Goal: Navigation & Orientation: Find specific page/section

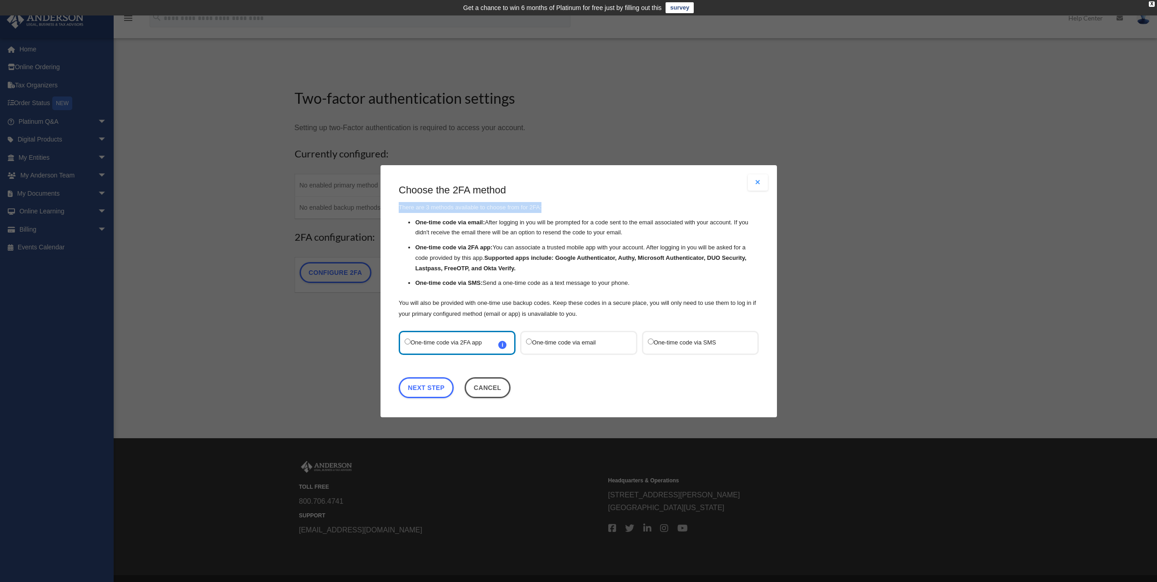
drag, startPoint x: 567, startPoint y: 178, endPoint x: 659, endPoint y: 201, distance: 94.5
click at [659, 201] on div "Are you sure? Any unsaved changes will be lost! Yes No Choose the 2FA method Th…" at bounding box center [579, 291] width 397 height 252
click at [655, 345] on label "One-time code via SMS" at bounding box center [696, 342] width 96 height 12
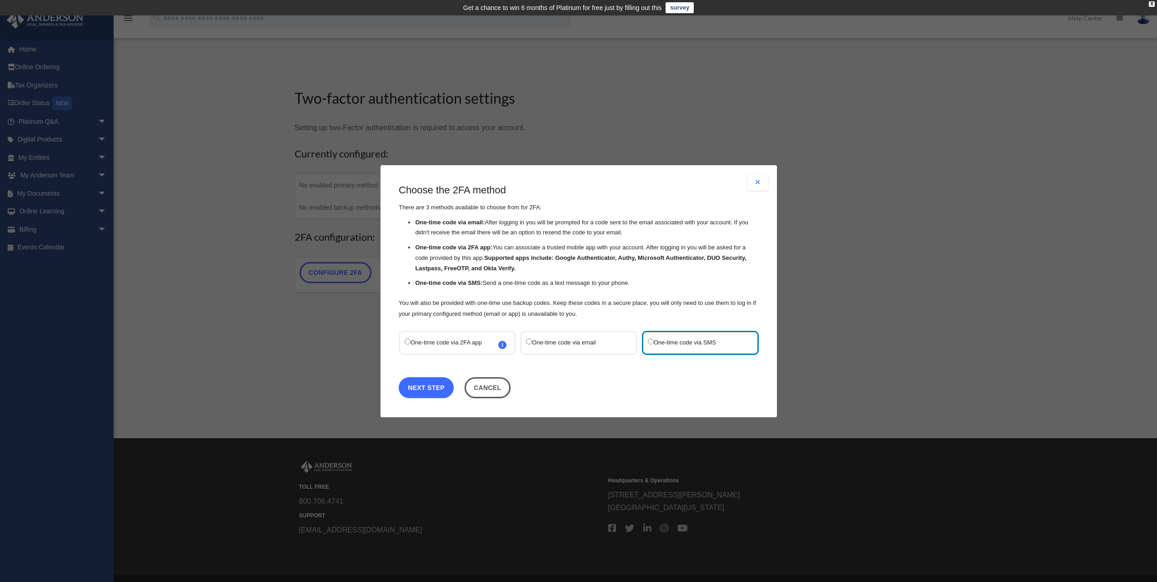
click at [436, 387] on link "Next Step" at bounding box center [426, 387] width 55 height 21
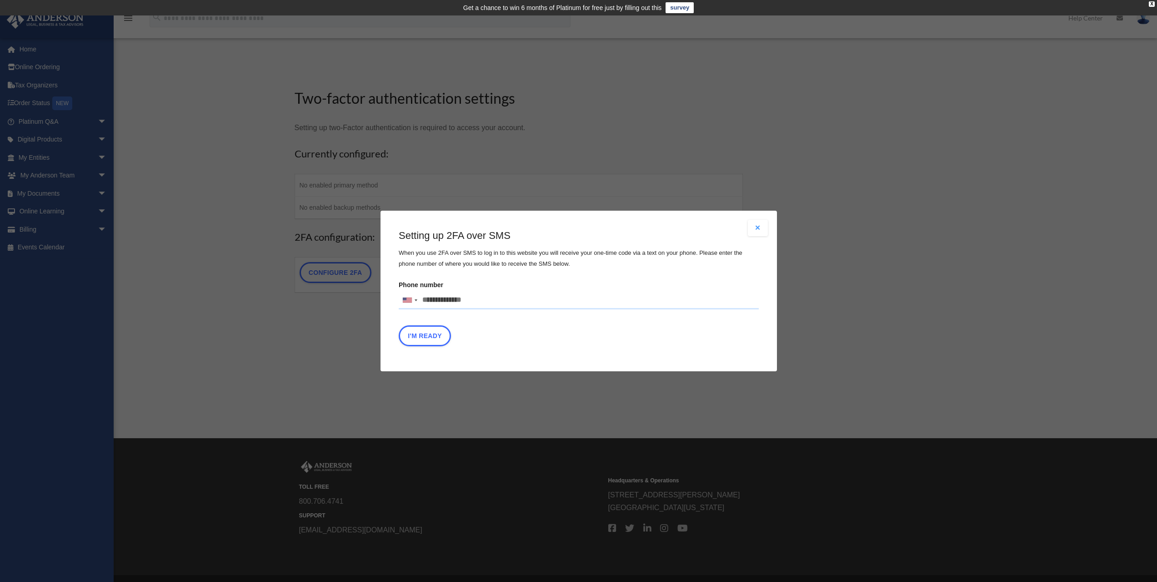
drag, startPoint x: 483, startPoint y: 296, endPoint x: 313, endPoint y: 298, distance: 169.7
click at [313, 298] on div "Are you sure? Any unsaved changes will be lost! Yes No Choose the 2FA method Th…" at bounding box center [578, 291] width 1157 height 582
type input "**********"
click at [441, 333] on button "I'm Ready" at bounding box center [425, 335] width 52 height 21
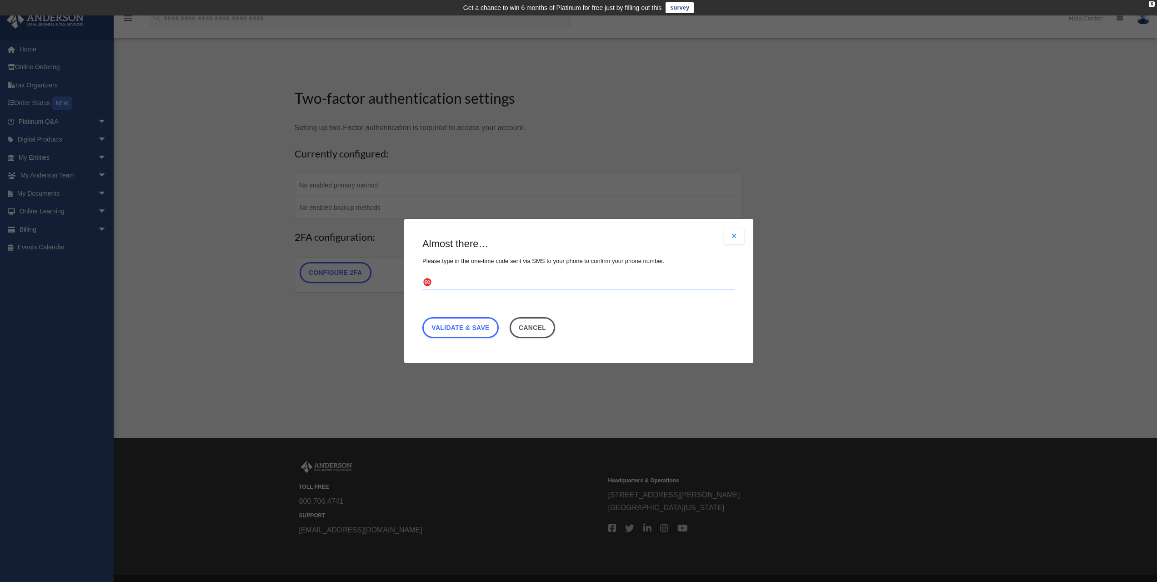
click at [449, 284] on input "text" at bounding box center [579, 283] width 313 height 15
type input "******"
click at [459, 332] on link "Validate & Save" at bounding box center [461, 327] width 76 height 21
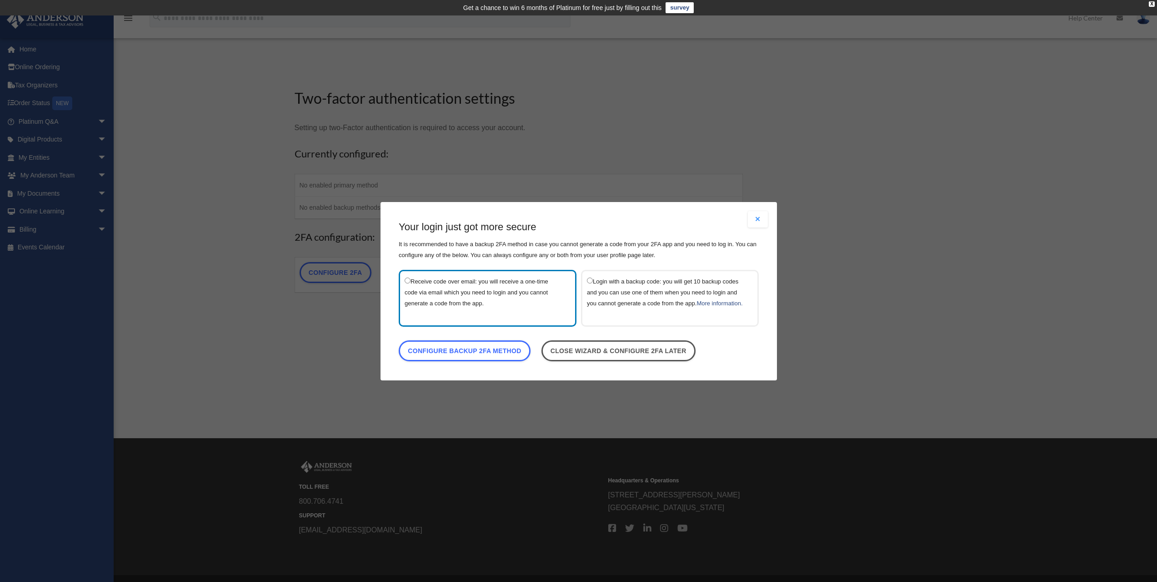
click at [506, 309] on label "Receive code over email: you will receive a one-time code via email which you n…" at bounding box center [483, 297] width 157 height 45
click at [491, 357] on link "Configure backup 2FA method" at bounding box center [465, 350] width 132 height 21
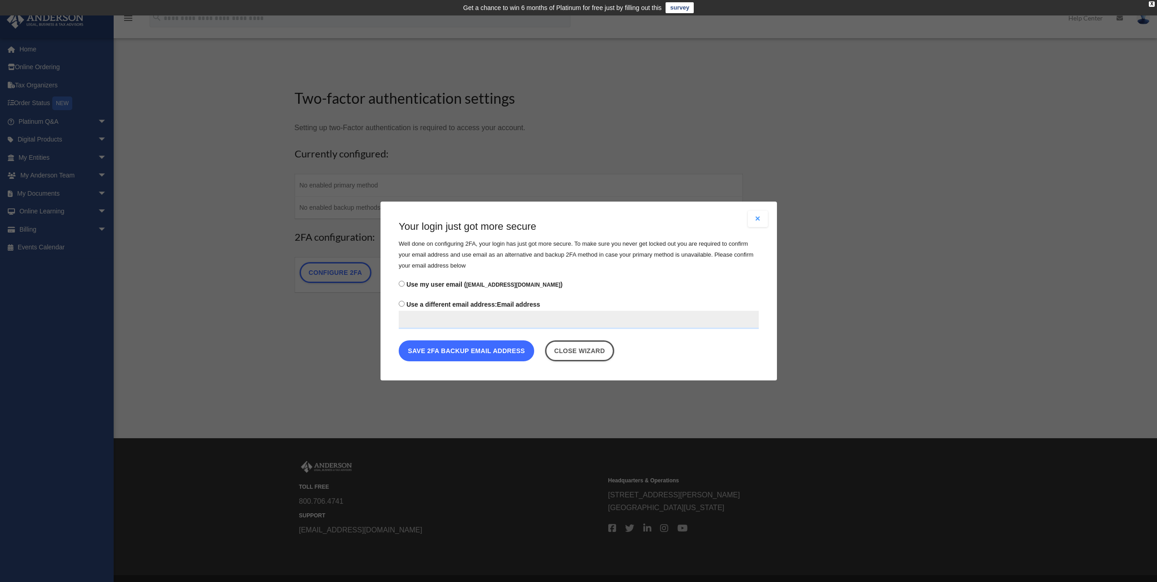
click at [479, 352] on button "Save 2FA backup email address" at bounding box center [467, 350] width 136 height 21
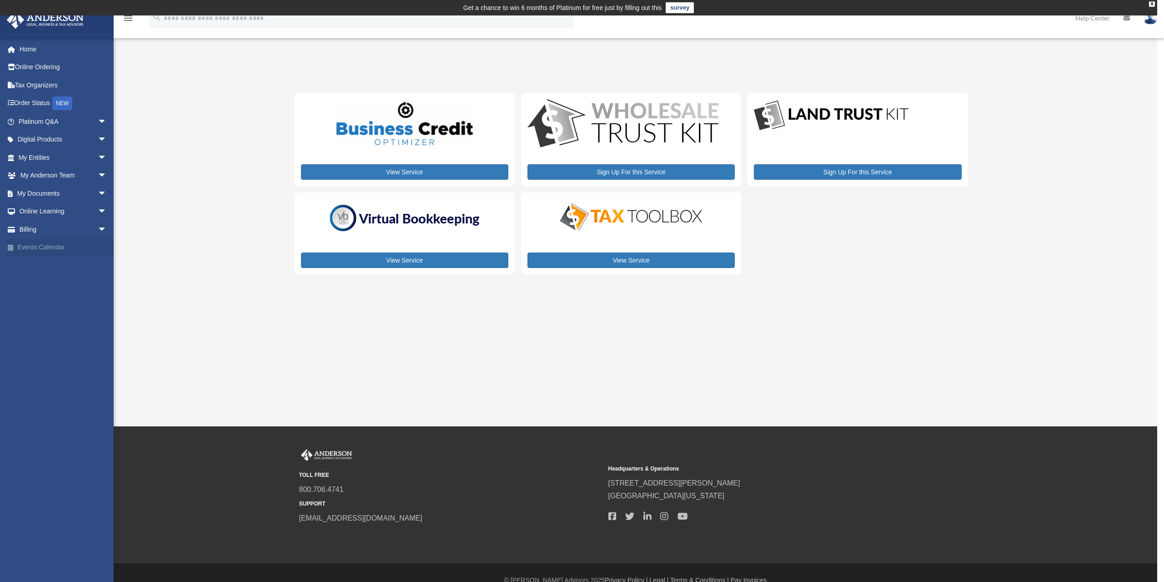
click at [47, 245] on link "Events Calendar" at bounding box center [63, 247] width 114 height 18
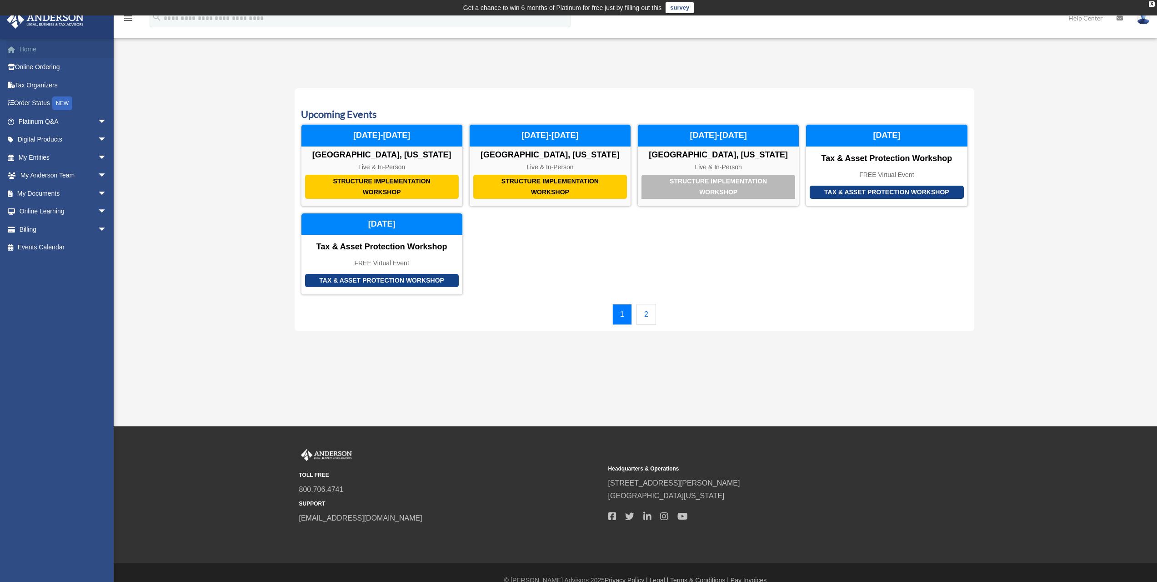
click at [32, 50] on link "Home" at bounding box center [63, 49] width 114 height 18
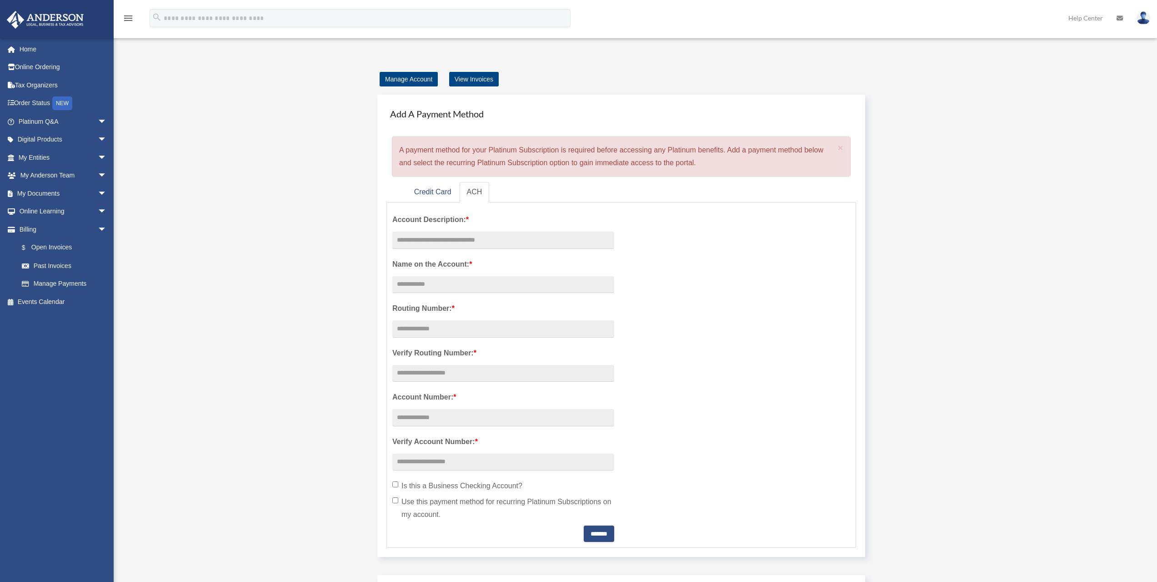
click at [644, 317] on div "Account Description: * Name on the Account: * Routing Number: * Verify Routing …" at bounding box center [622, 375] width 472 height 334
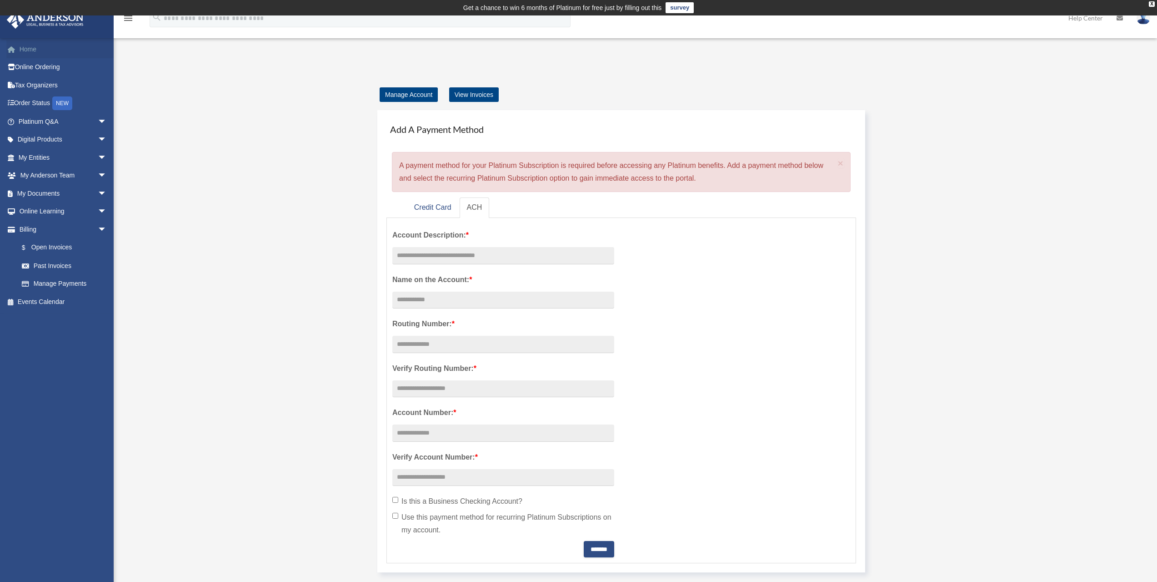
click at [31, 51] on link "Home" at bounding box center [63, 49] width 114 height 18
click at [42, 296] on link "Events Calendar" at bounding box center [63, 301] width 114 height 18
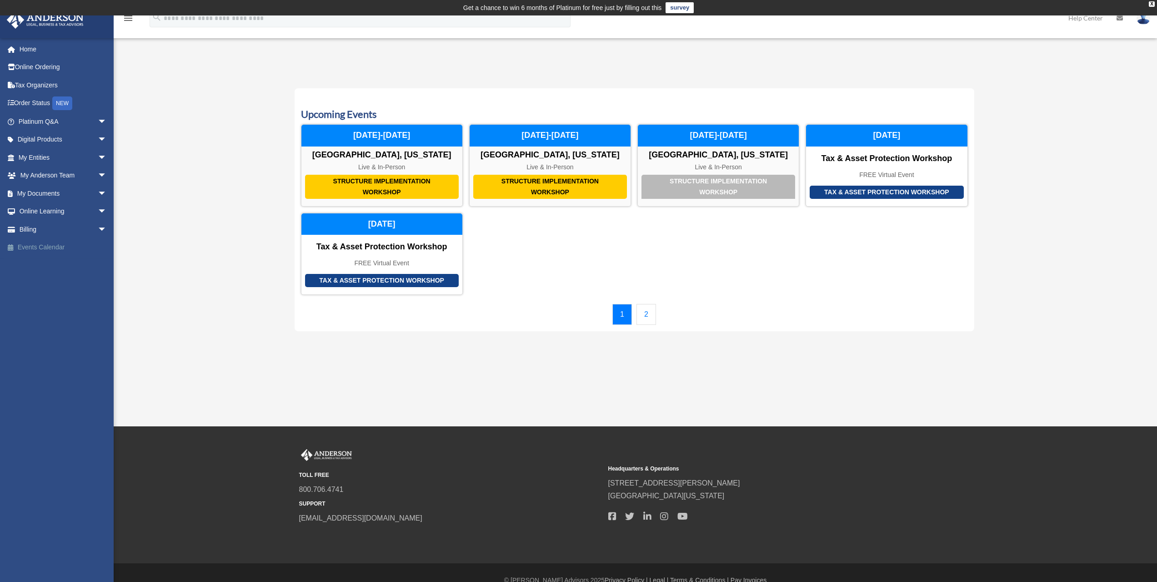
click at [51, 246] on link "Events Calendar" at bounding box center [63, 247] width 114 height 18
click at [643, 313] on link "2" at bounding box center [647, 314] width 20 height 21
click at [98, 176] on span "arrow_drop_down" at bounding box center [107, 175] width 18 height 19
click at [80, 195] on link "My Anderson Team" at bounding box center [67, 193] width 108 height 18
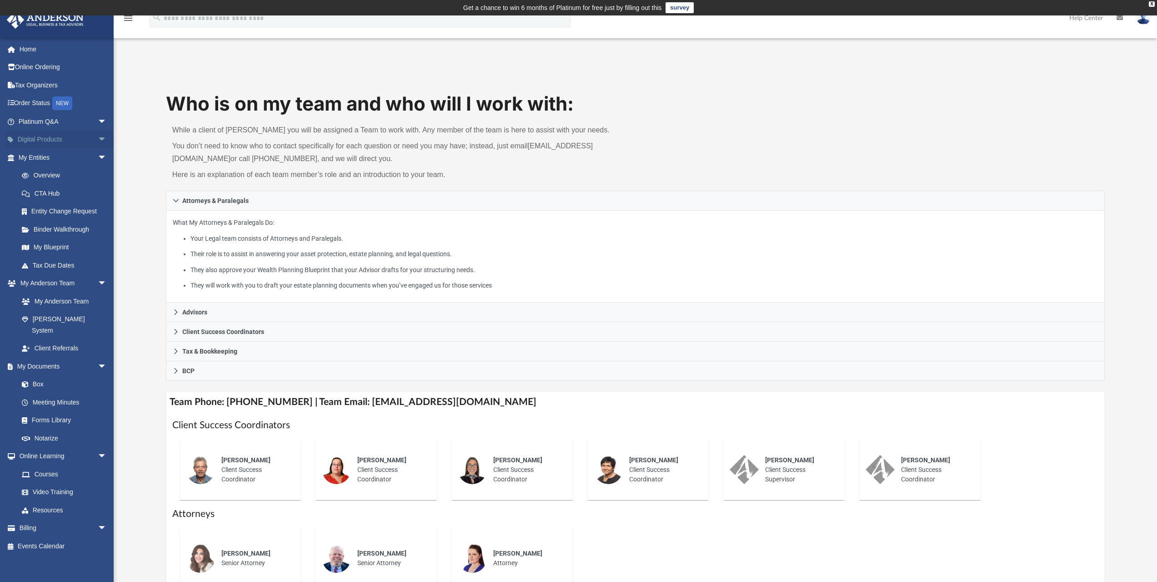
click at [98, 143] on span "arrow_drop_down" at bounding box center [107, 140] width 18 height 19
click at [99, 122] on span "arrow_drop_down" at bounding box center [107, 121] width 18 height 19
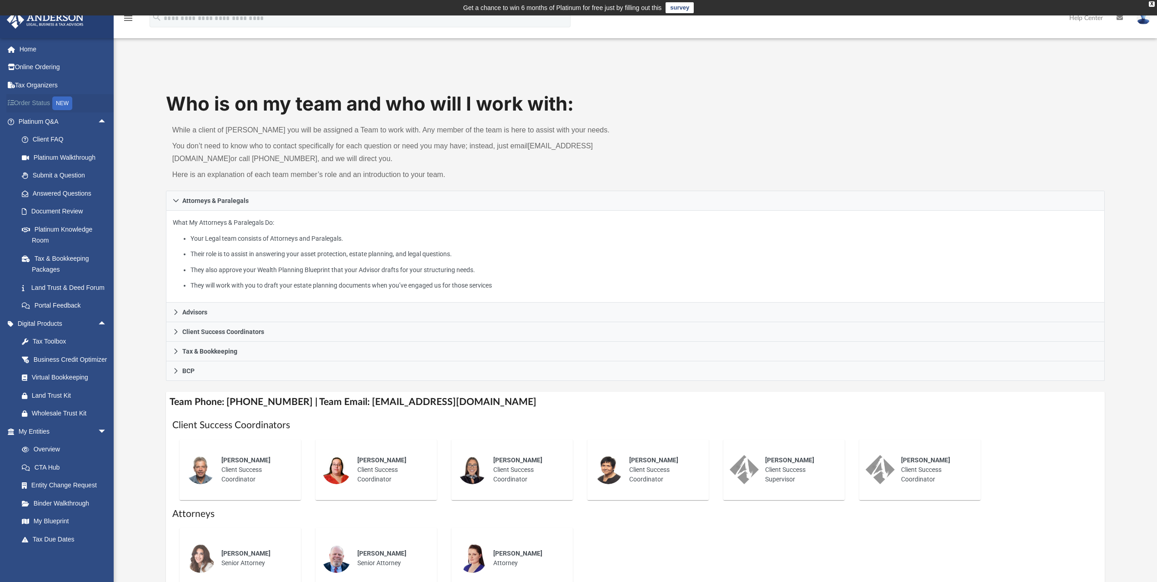
click at [47, 105] on link "Order Status NEW" at bounding box center [63, 103] width 114 height 19
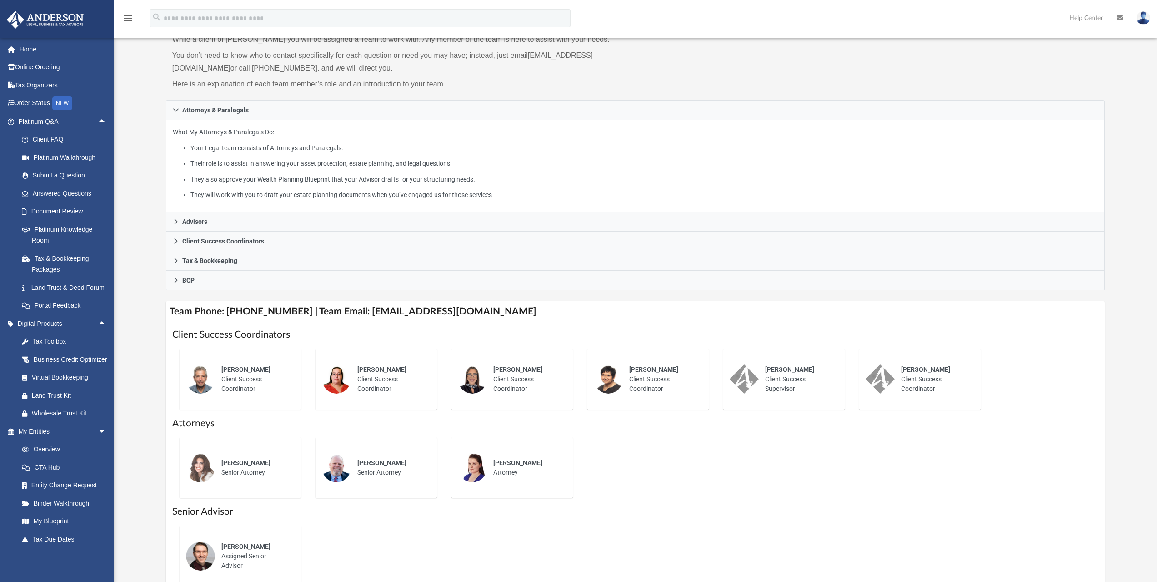
scroll to position [91, 0]
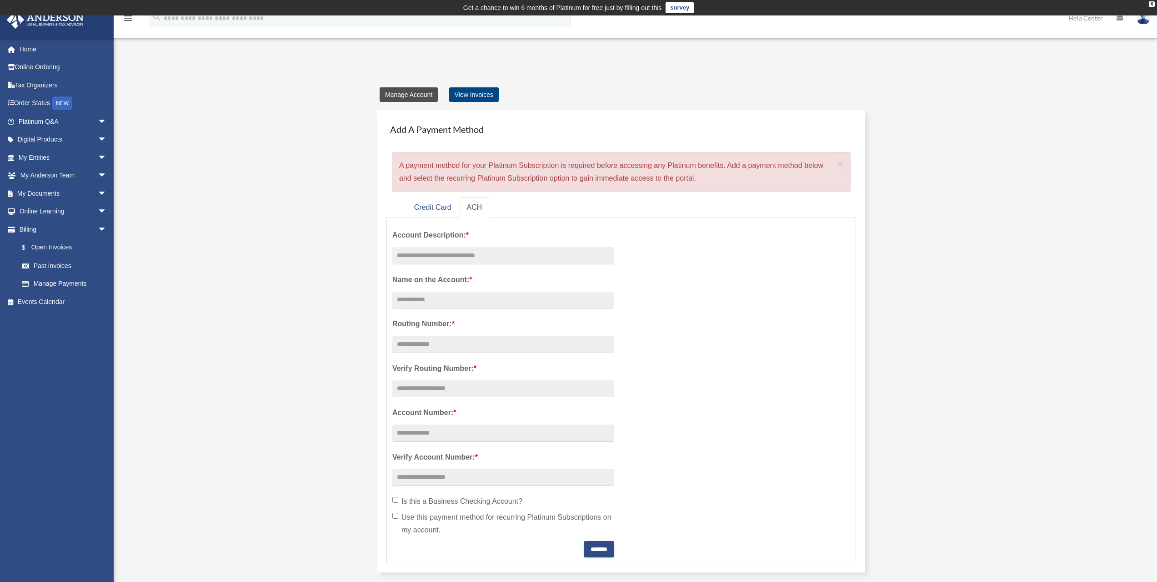
click at [402, 91] on link "Manage Account" at bounding box center [409, 94] width 58 height 15
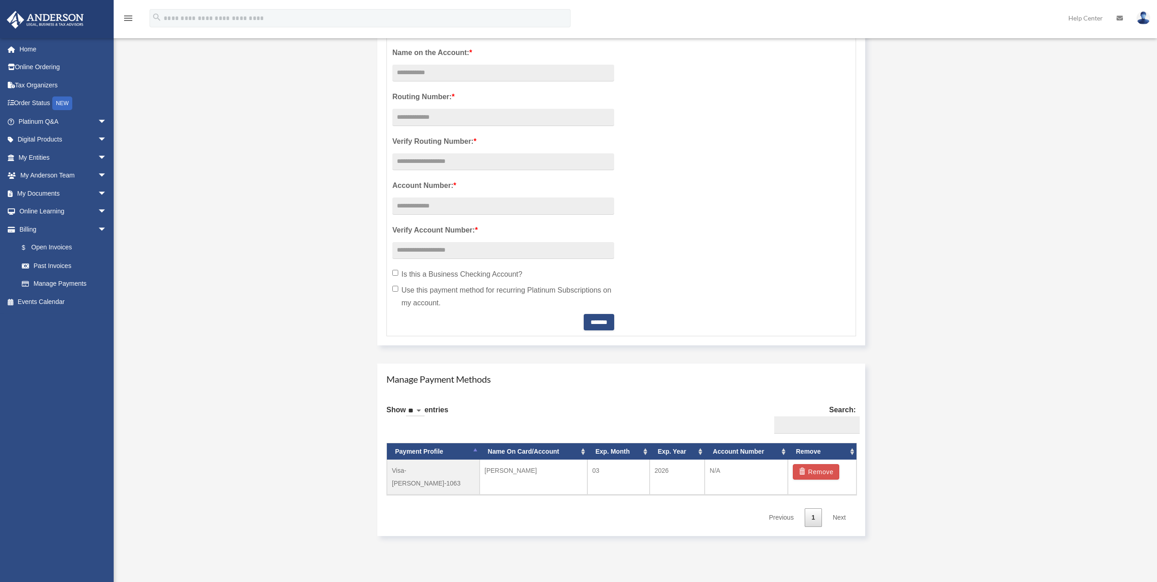
scroll to position [227, 0]
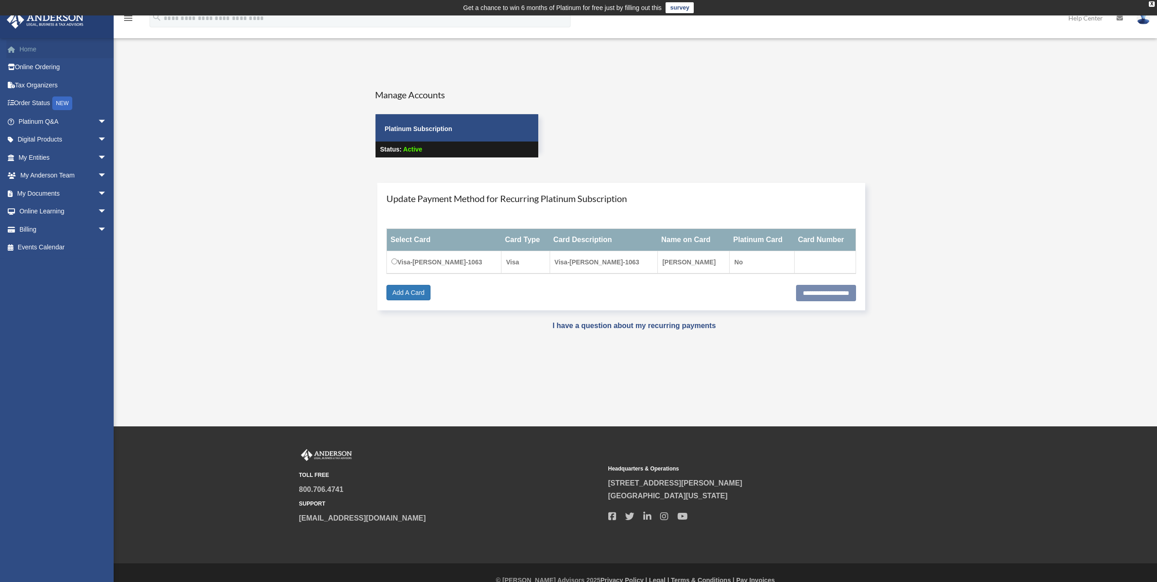
click at [28, 49] on link "Home" at bounding box center [63, 49] width 114 height 18
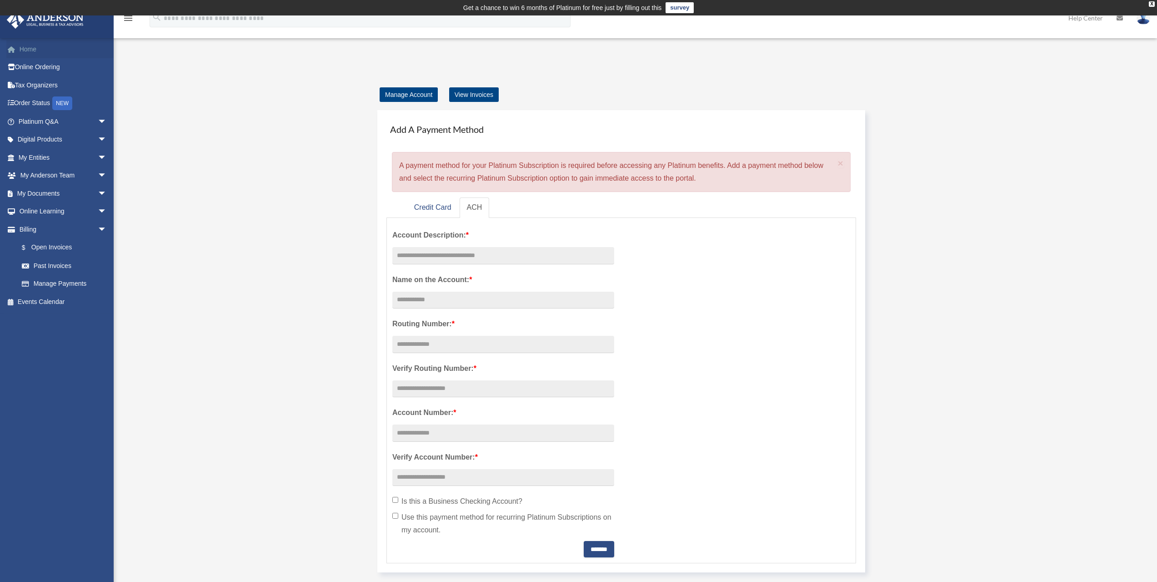
click at [32, 47] on link "Home" at bounding box center [63, 49] width 114 height 18
click at [32, 55] on link "Home" at bounding box center [63, 49] width 114 height 18
click at [34, 48] on link "Home" at bounding box center [63, 49] width 114 height 18
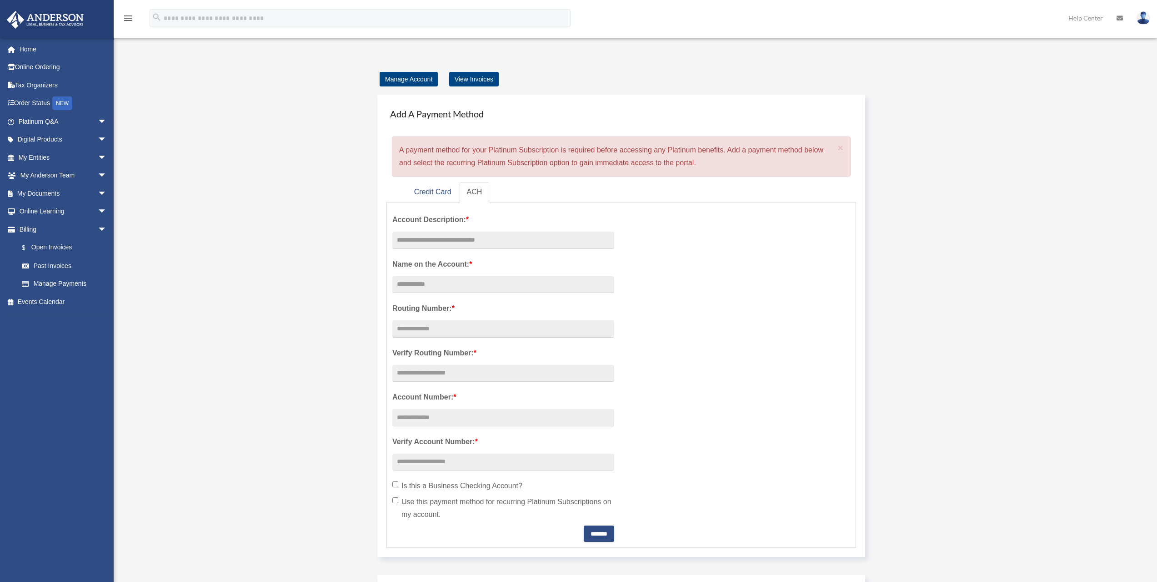
click at [30, 52] on link "Home" at bounding box center [63, 49] width 114 height 18
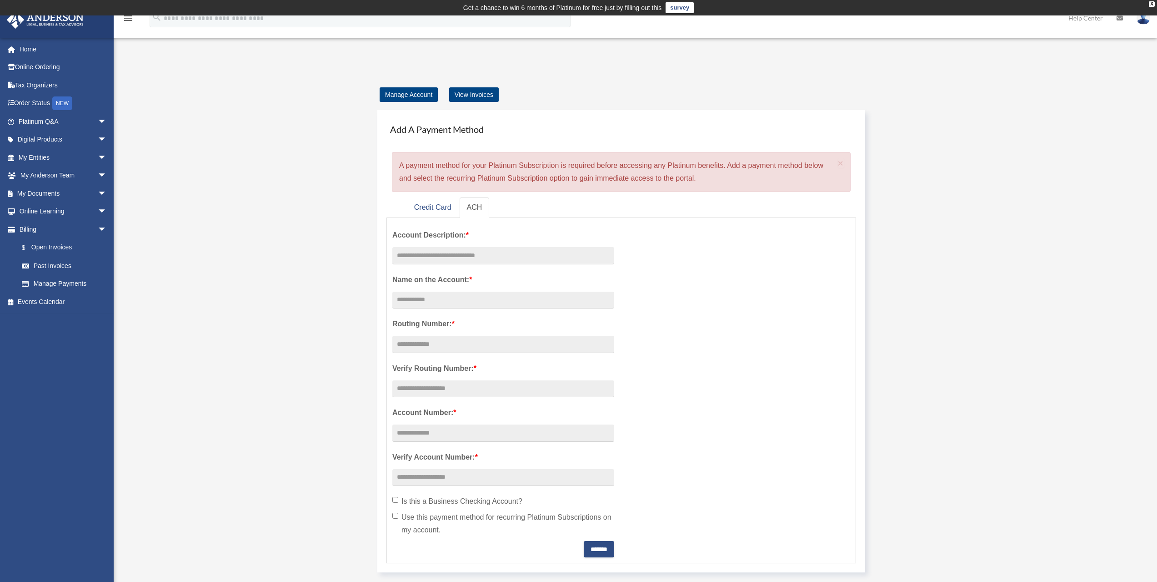
click at [175, 127] on div "Add Card [EMAIL_ADDRESS][DOMAIN_NAME] Sign Out [EMAIL_ADDRESS][DOMAIN_NAME] Hom…" at bounding box center [578, 422] width 1157 height 721
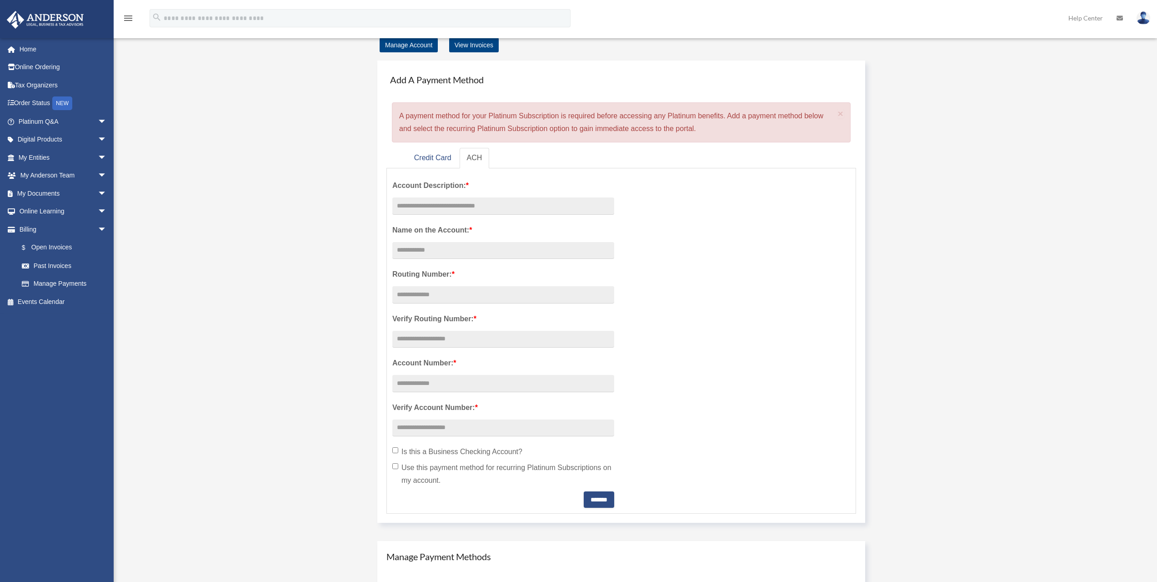
scroll to position [278, 0]
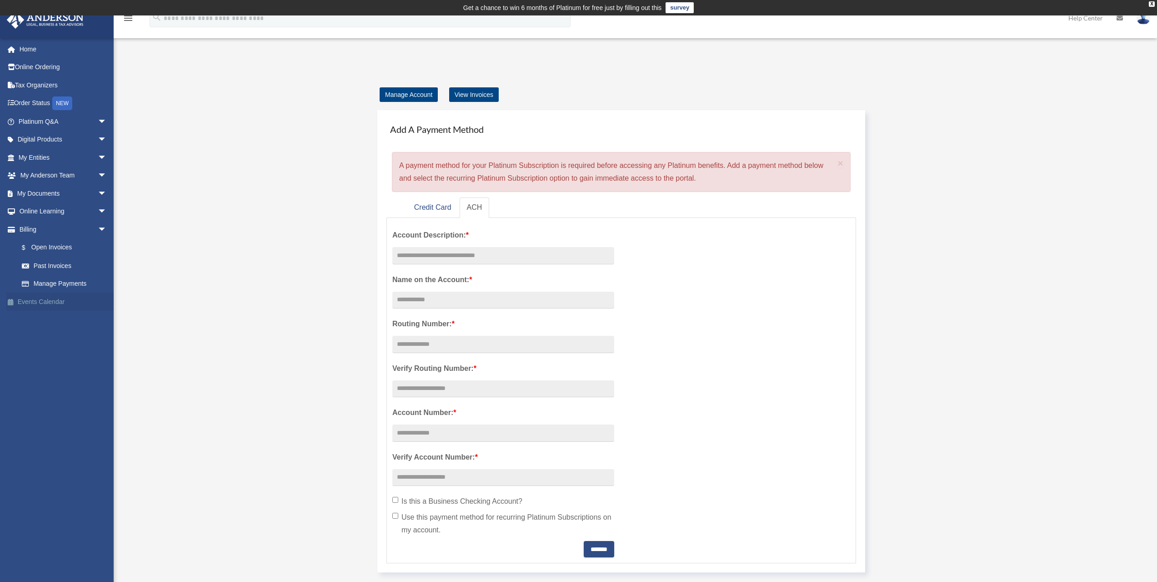
click at [47, 305] on link "Events Calendar" at bounding box center [63, 301] width 114 height 18
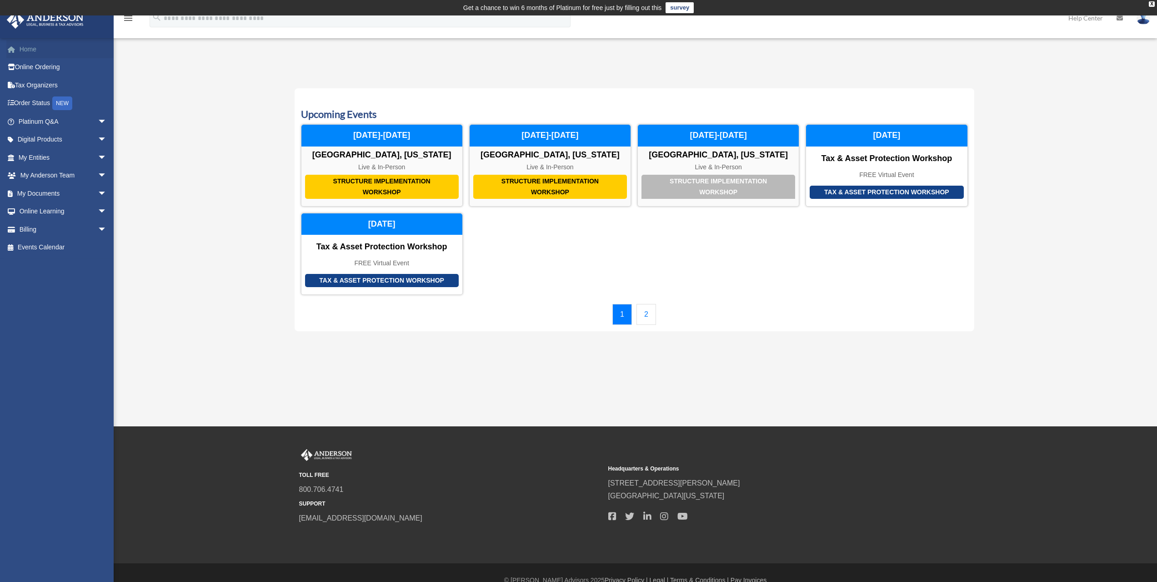
click at [25, 49] on link "Home" at bounding box center [63, 49] width 114 height 18
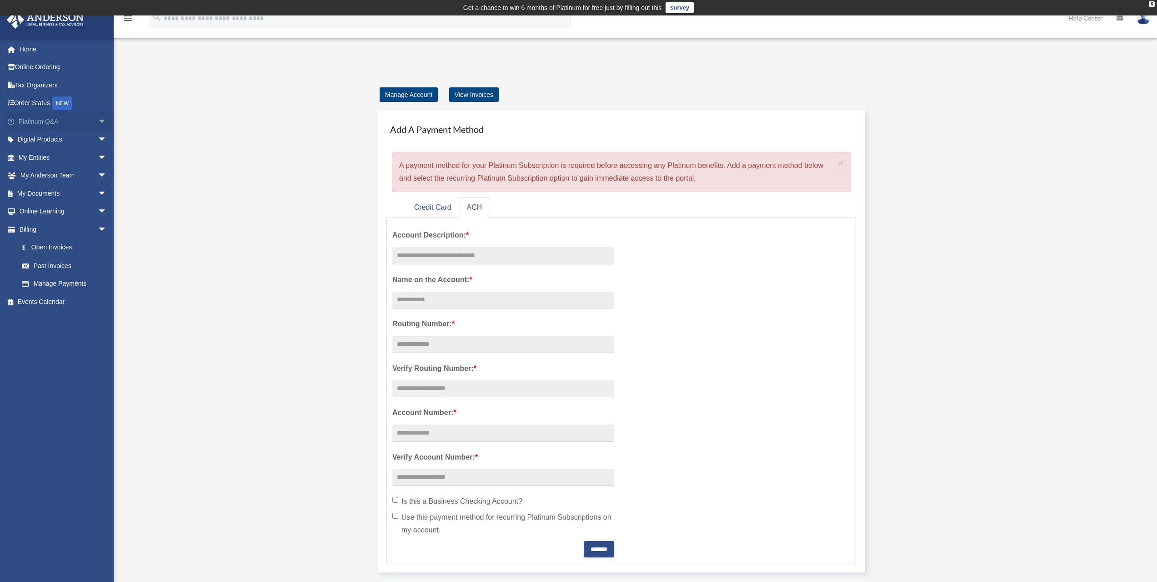
click at [98, 123] on span "arrow_drop_down" at bounding box center [107, 121] width 18 height 19
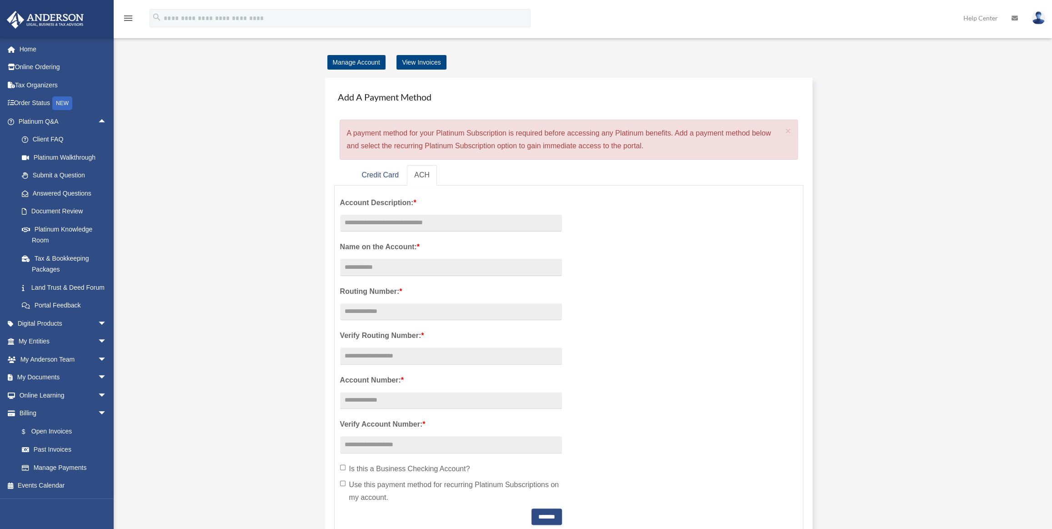
scroll to position [41, 0]
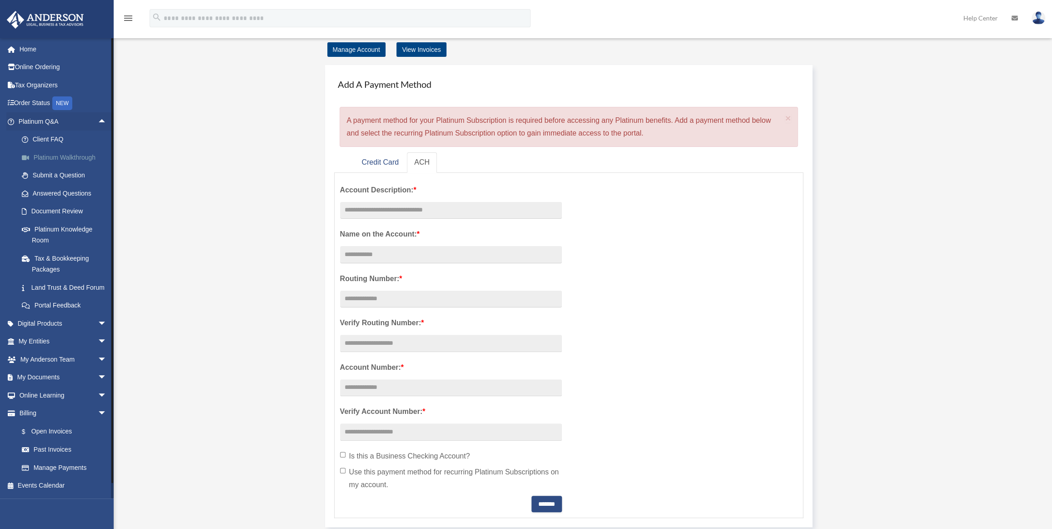
click at [80, 154] on link "Platinum Walkthrough" at bounding box center [67, 157] width 108 height 18
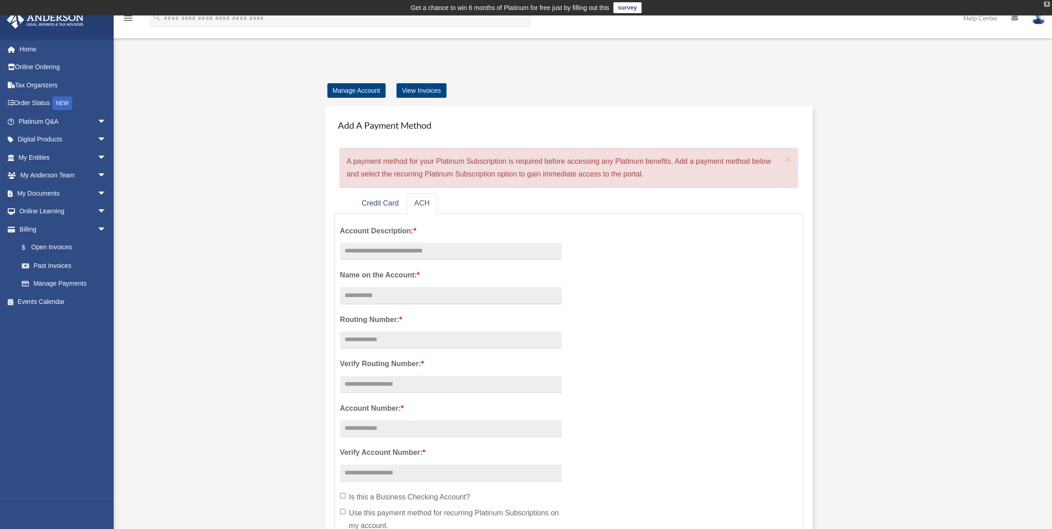
click at [1045, 4] on div "X" at bounding box center [1047, 3] width 6 height 5
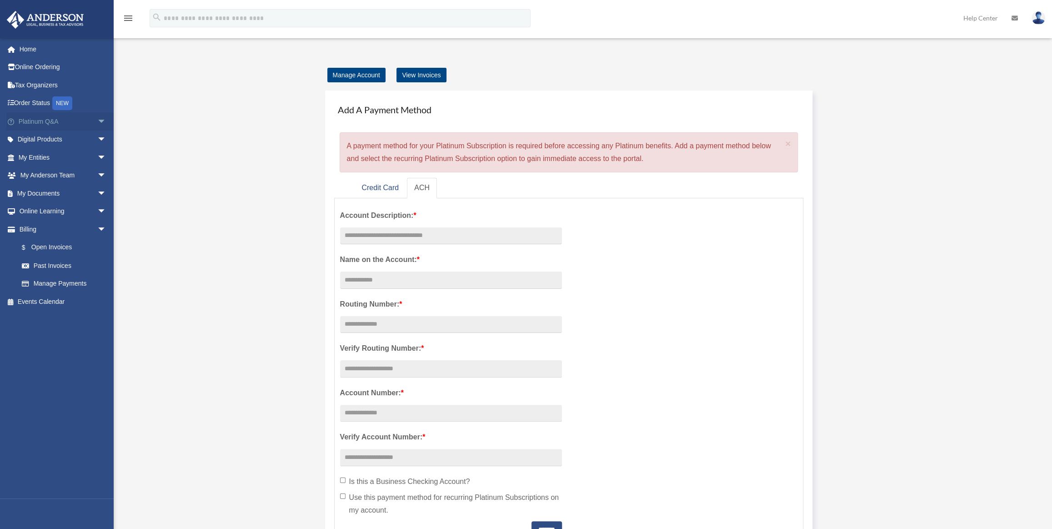
click at [97, 122] on span "arrow_drop_down" at bounding box center [106, 121] width 18 height 19
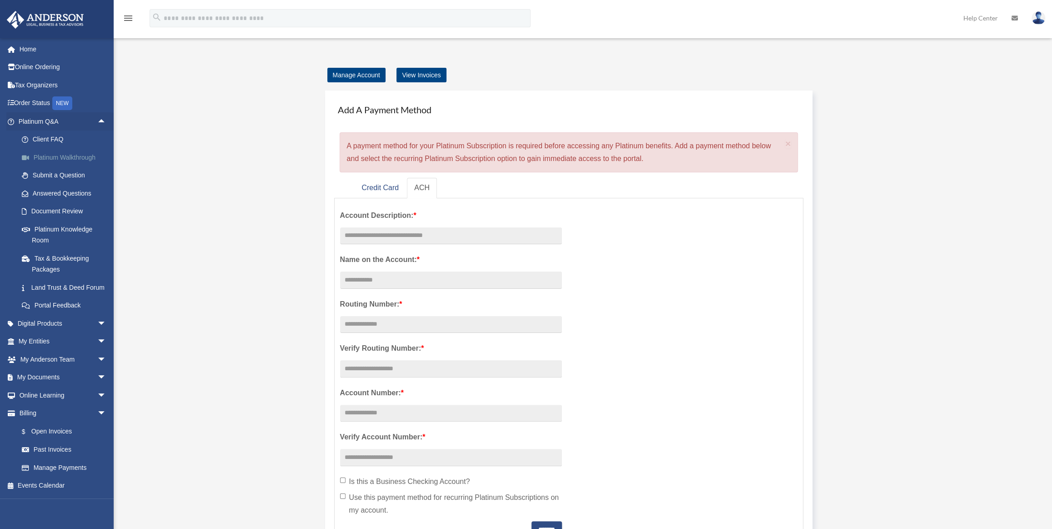
click at [86, 155] on link "Platinum Walkthrough" at bounding box center [66, 157] width 107 height 18
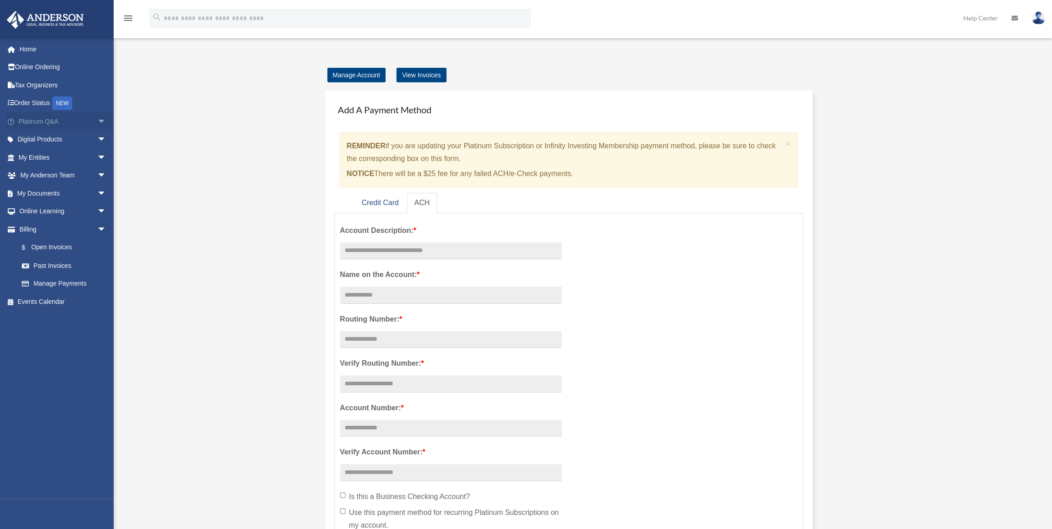
click at [87, 120] on link "Platinum Q&A arrow_drop_down" at bounding box center [63, 121] width 114 height 18
click at [97, 121] on span "arrow_drop_down" at bounding box center [106, 121] width 18 height 19
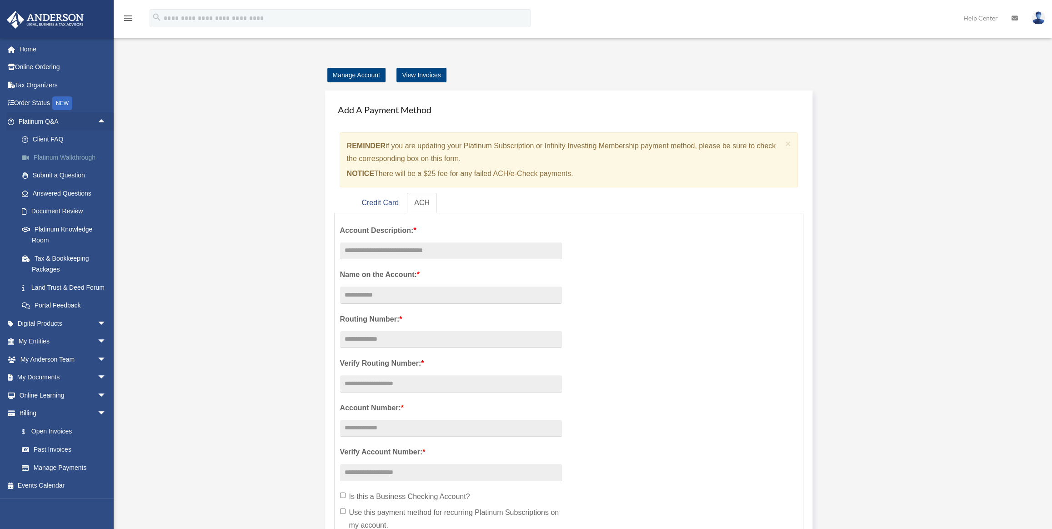
click at [68, 154] on link "Platinum Walkthrough" at bounding box center [66, 157] width 107 height 18
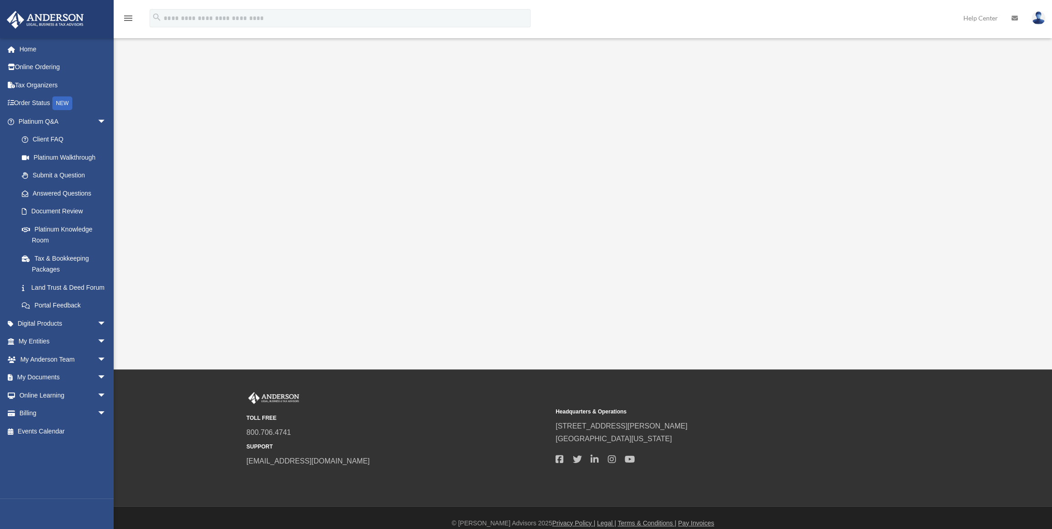
scroll to position [77, 0]
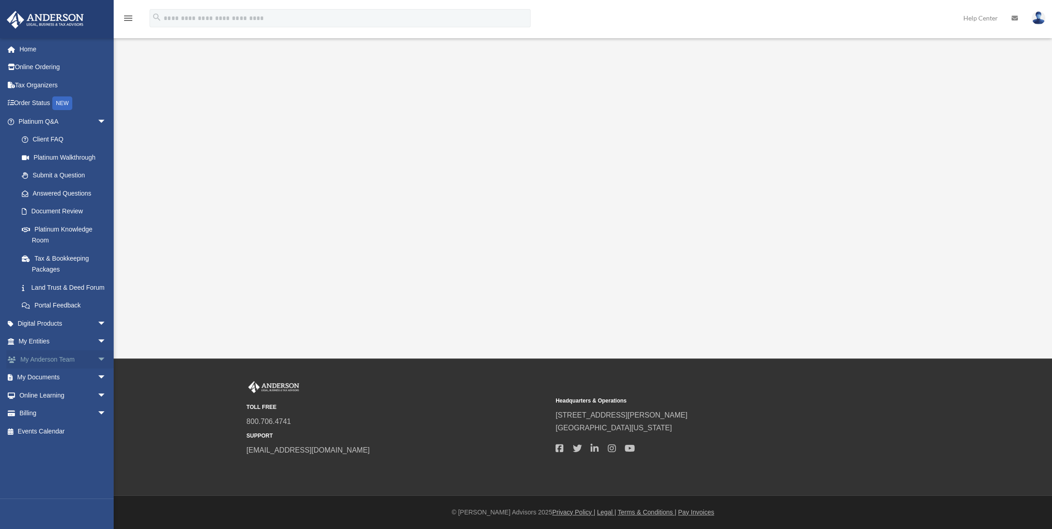
click at [97, 369] on span "arrow_drop_down" at bounding box center [106, 359] width 18 height 19
click at [60, 166] on link "Submit a Question" at bounding box center [66, 175] width 107 height 18
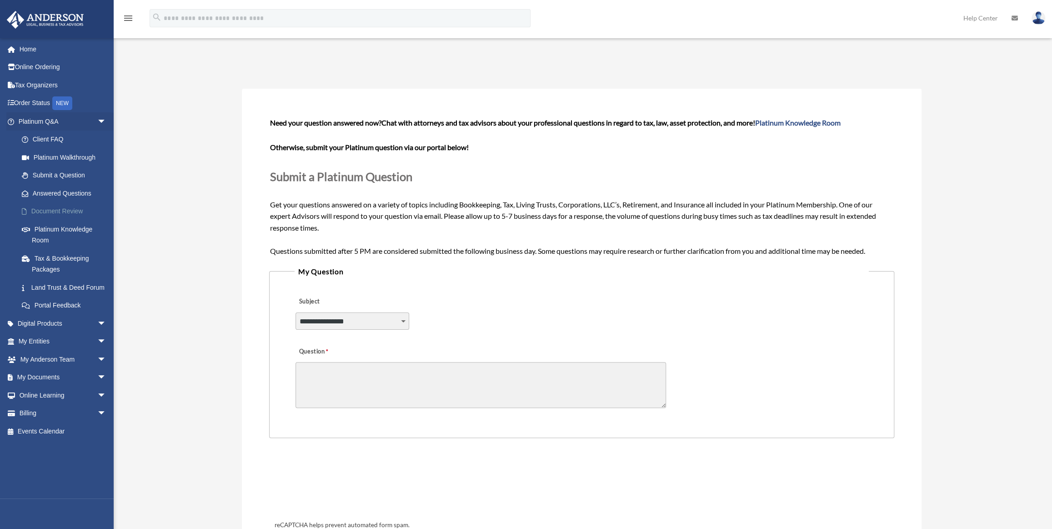
click at [65, 208] on link "Document Review" at bounding box center [66, 211] width 107 height 18
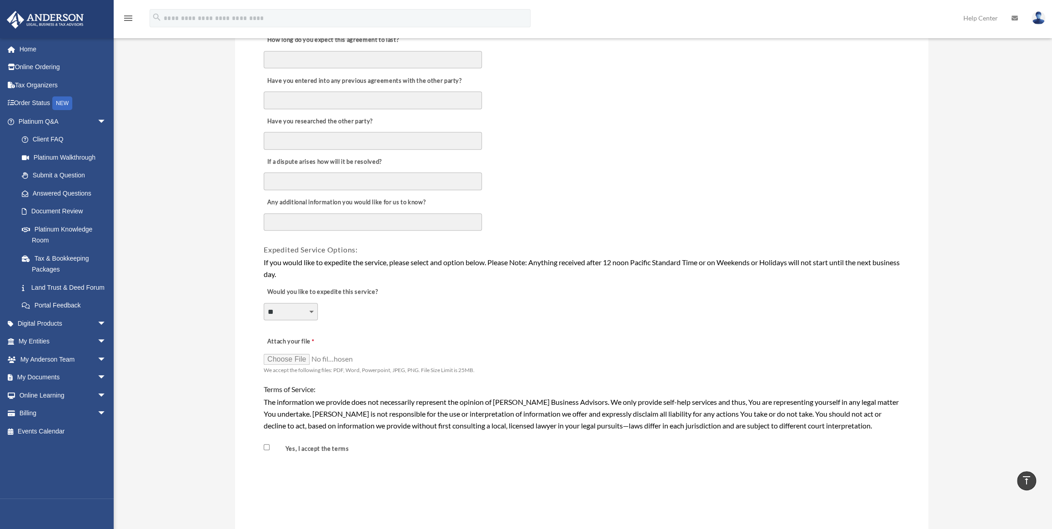
scroll to position [455, 0]
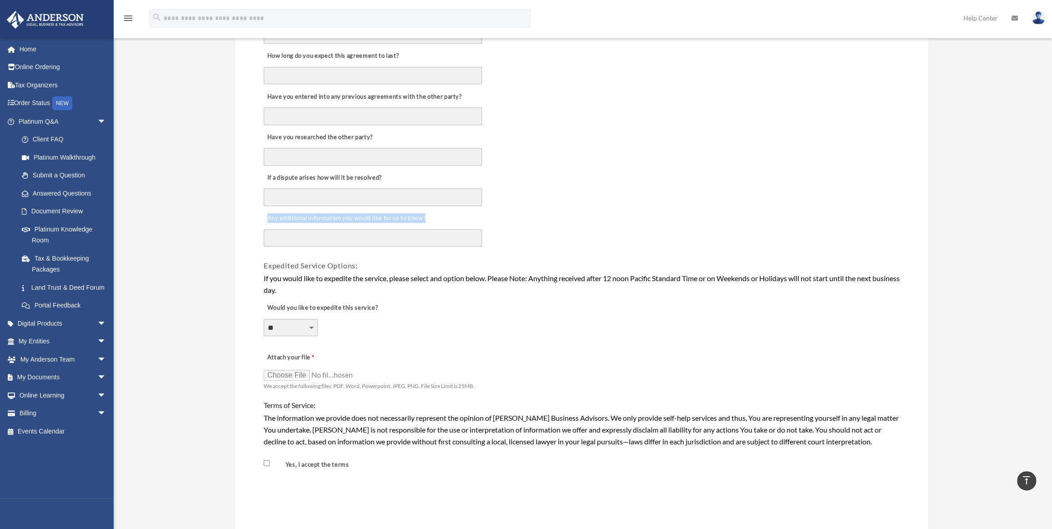
drag, startPoint x: 263, startPoint y: 213, endPoint x: 427, endPoint y: 216, distance: 163.7
click at [427, 216] on label "Any additional information you would like for us to know?" at bounding box center [346, 218] width 164 height 13
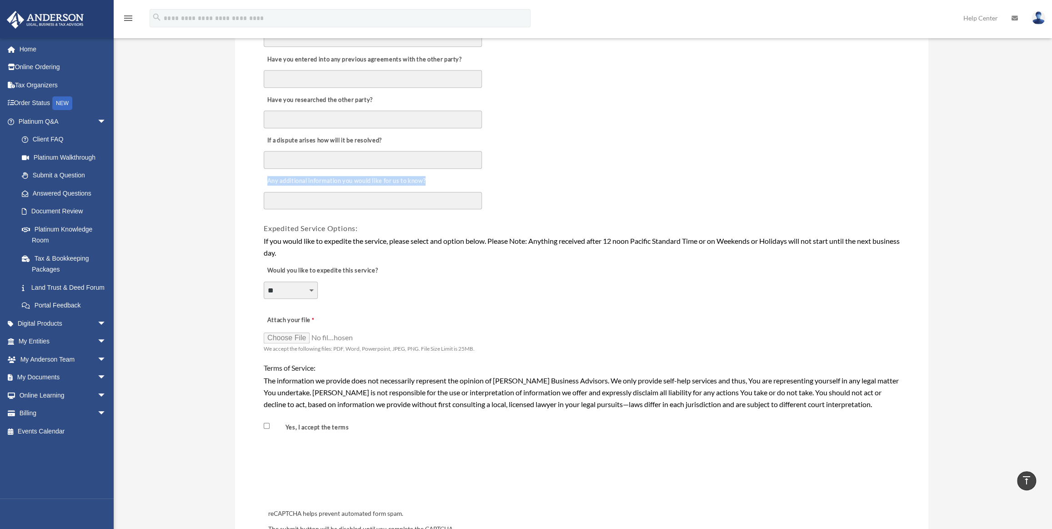
scroll to position [496, 0]
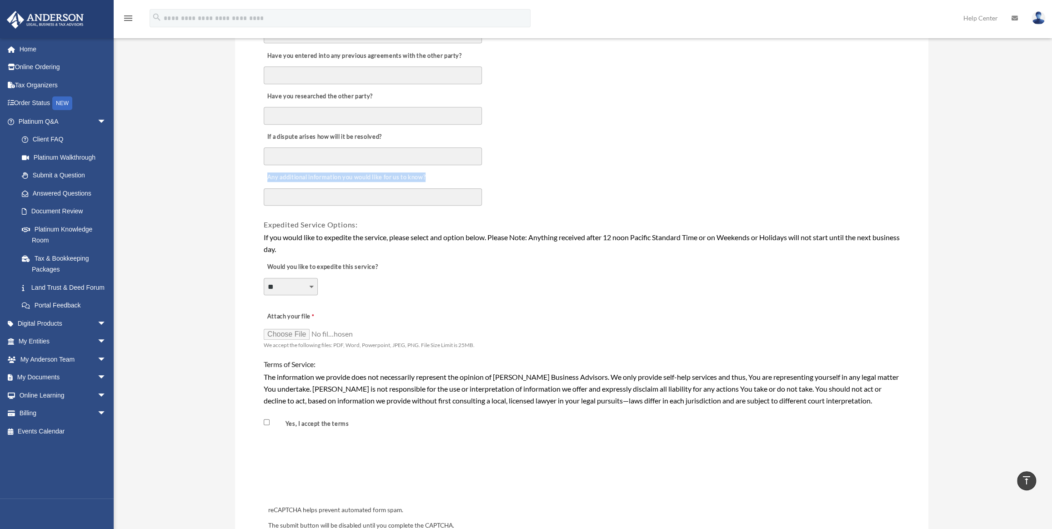
click at [307, 284] on select "**********" at bounding box center [291, 286] width 54 height 17
click at [404, 302] on div "**********" at bounding box center [582, 281] width 638 height 50
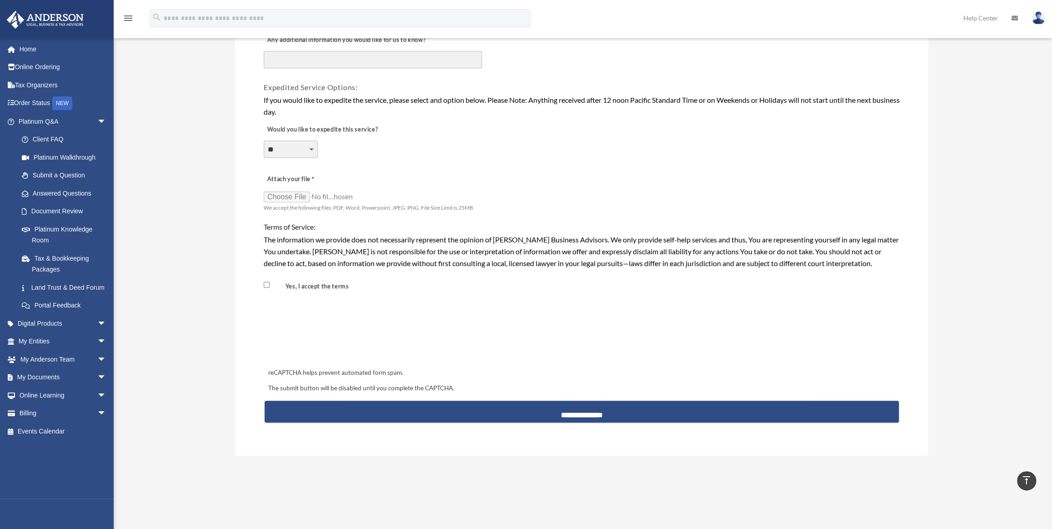
scroll to position [620, 0]
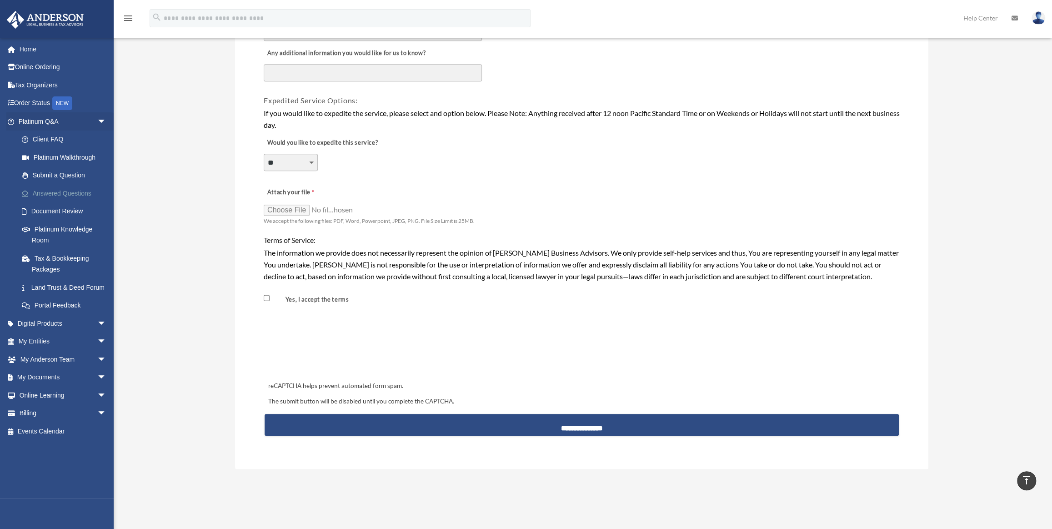
click at [76, 193] on link "Answered Questions" at bounding box center [66, 193] width 107 height 18
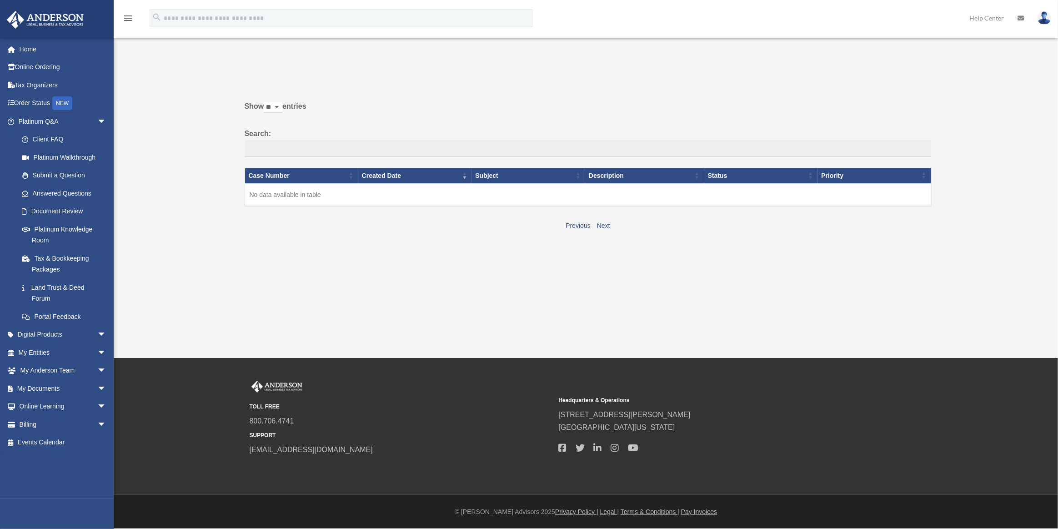
click at [282, 108] on select "** ** ** ***" at bounding box center [273, 107] width 19 height 10
click at [55, 229] on link "Platinum Knowledge Room" at bounding box center [66, 234] width 107 height 29
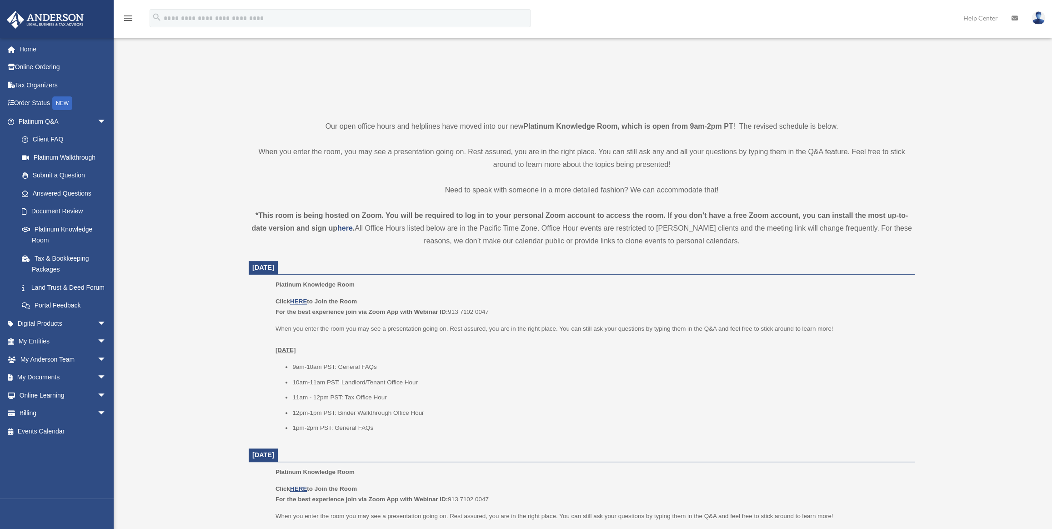
scroll to position [165, 0]
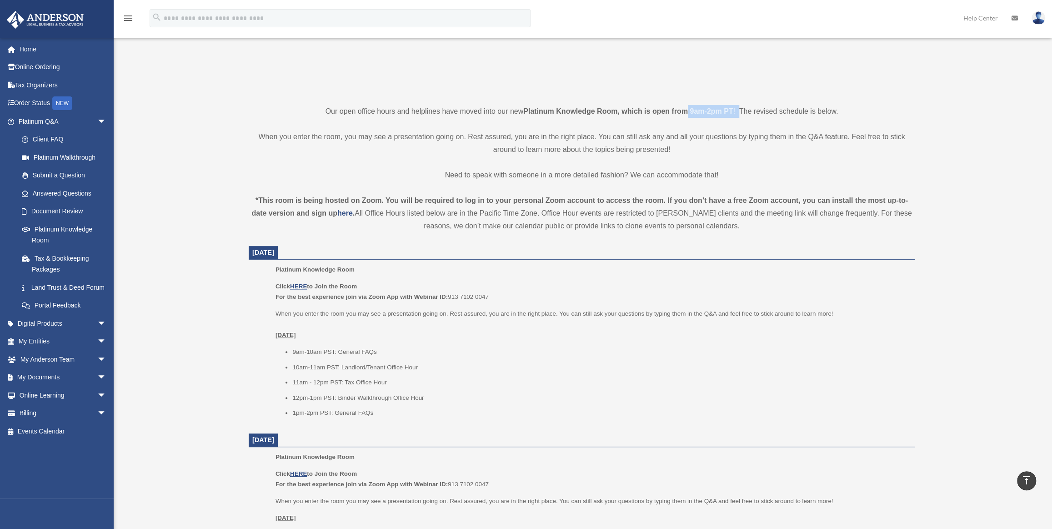
drag, startPoint x: 688, startPoint y: 111, endPoint x: 741, endPoint y: 113, distance: 53.7
click at [741, 113] on p "Our open office hours and helplines have moved into our new Platinum Knowledge …" at bounding box center [582, 111] width 666 height 13
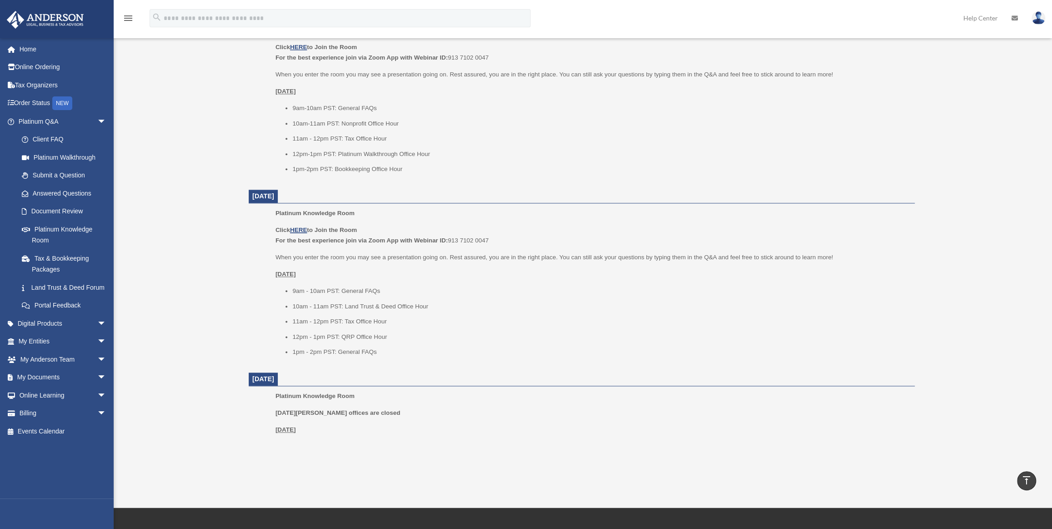
scroll to position [785, 0]
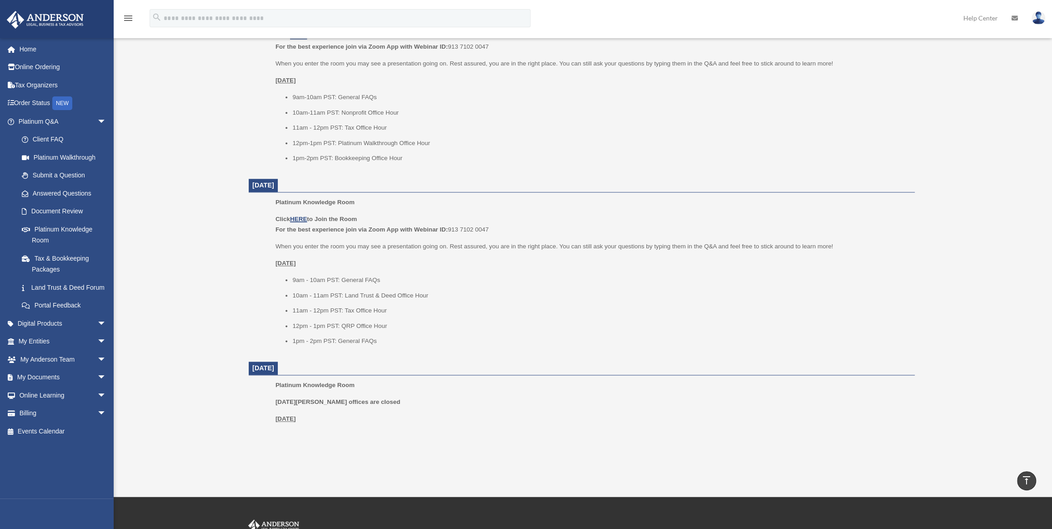
drag, startPoint x: 270, startPoint y: 215, endPoint x: 369, endPoint y: 217, distance: 99.2
click at [369, 217] on ul "Platinum Knowledge Room Click HERE to Join the Room For the best experience joi…" at bounding box center [582, 275] width 654 height 156
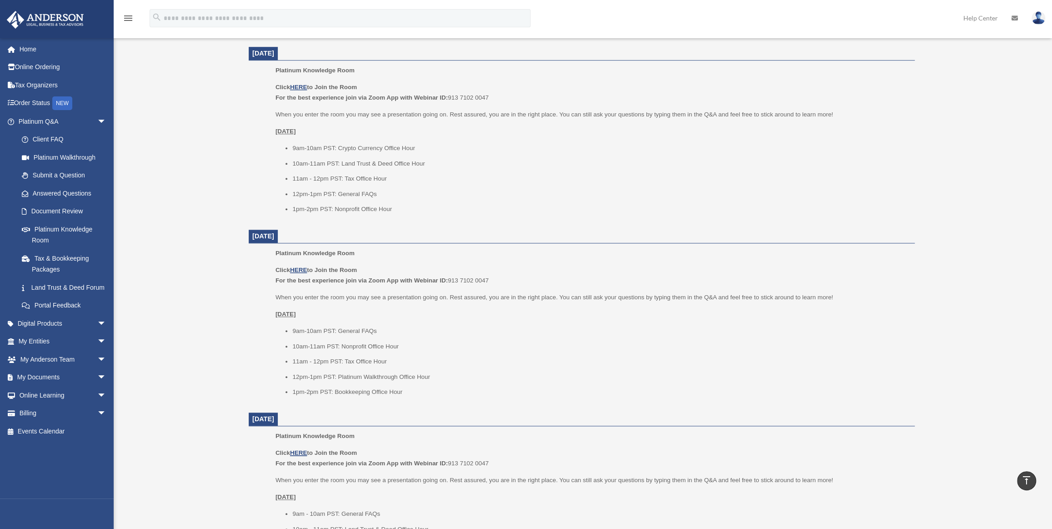
scroll to position [537, 0]
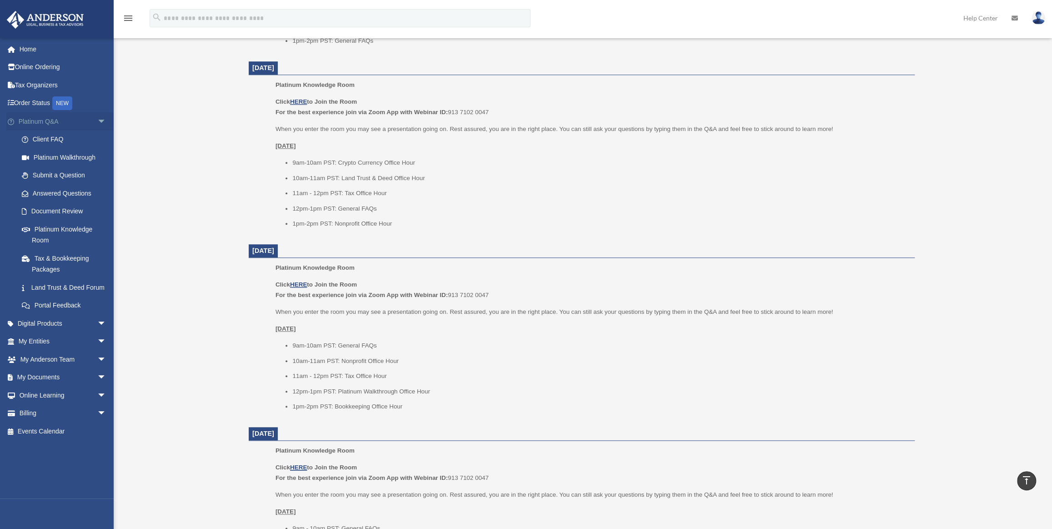
click at [97, 121] on span "arrow_drop_down" at bounding box center [106, 121] width 18 height 19
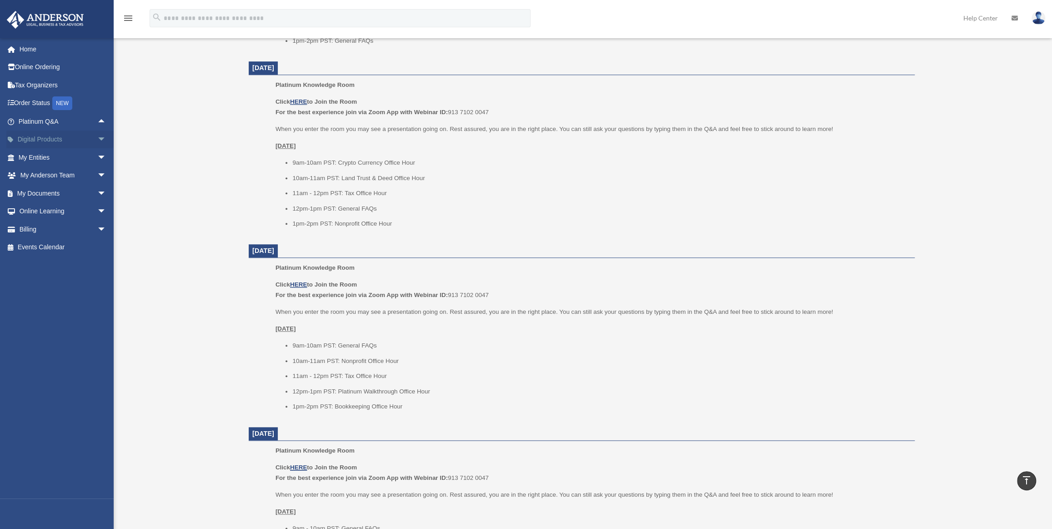
click at [97, 139] on span "arrow_drop_down" at bounding box center [106, 140] width 18 height 19
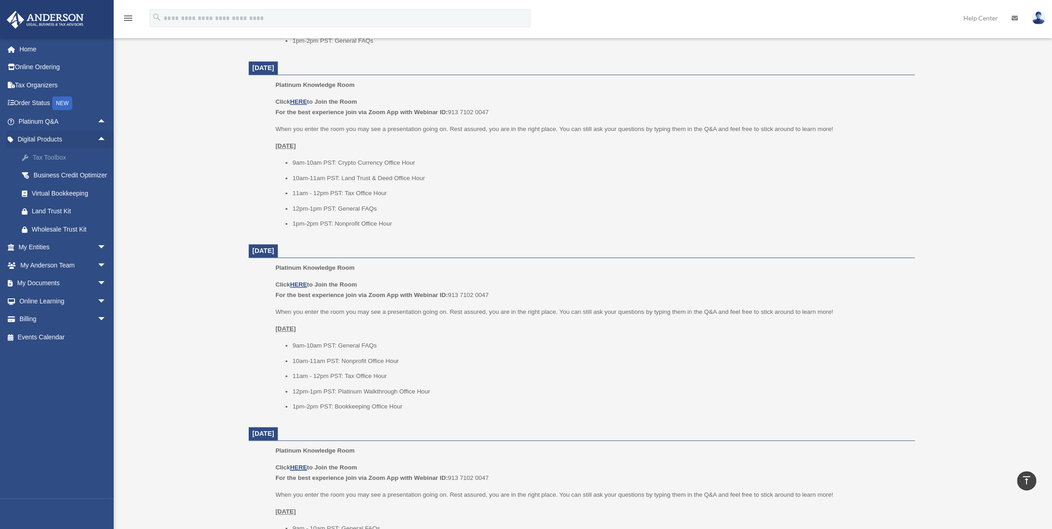
click at [59, 157] on div "Tax Toolbox" at bounding box center [70, 157] width 77 height 11
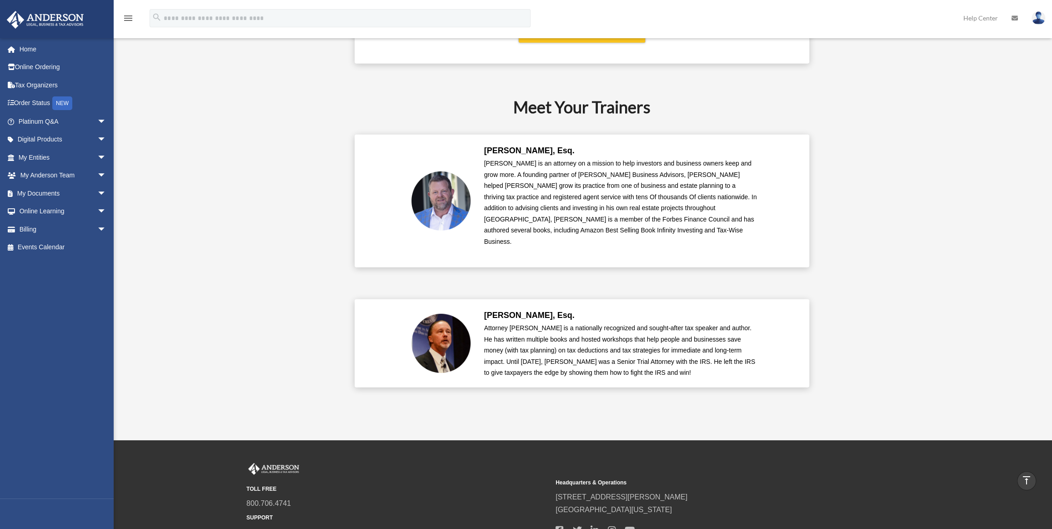
scroll to position [2026, 0]
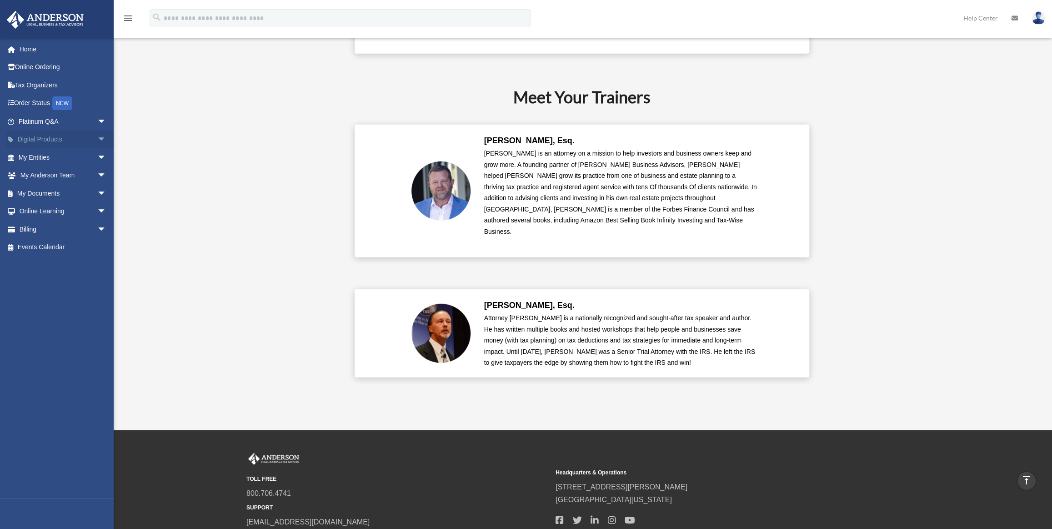
click at [97, 138] on span "arrow_drop_down" at bounding box center [106, 140] width 18 height 19
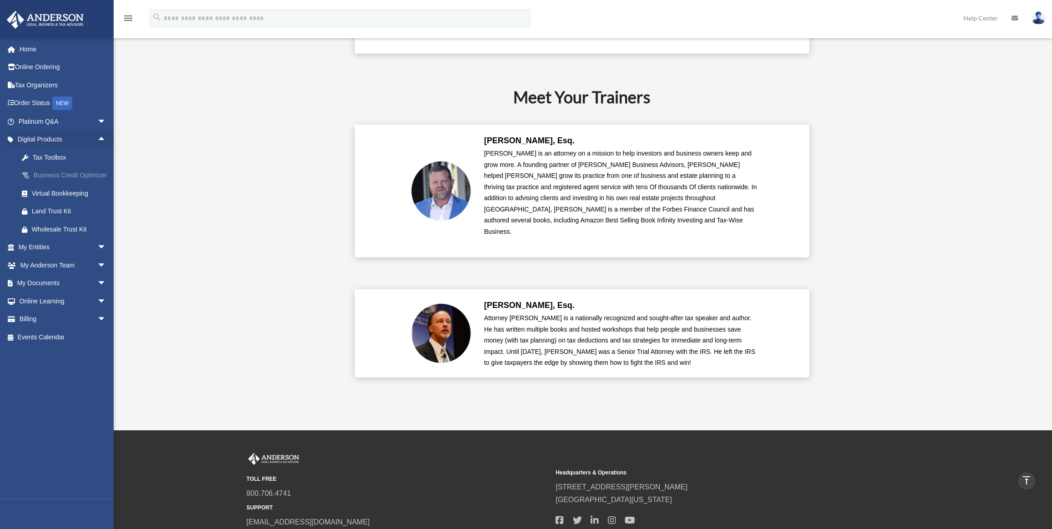
click at [67, 175] on div "Business Credit Optimizer" at bounding box center [70, 175] width 77 height 11
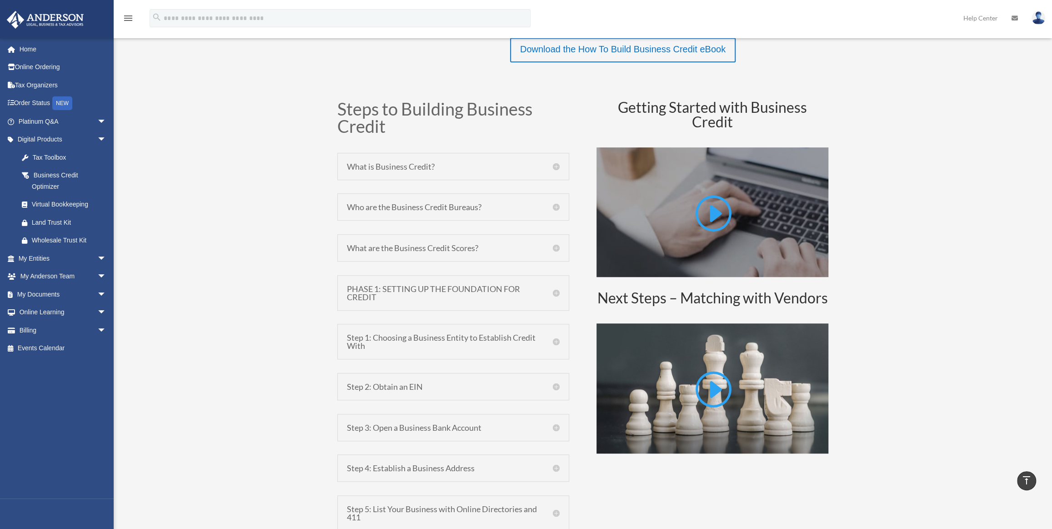
scroll to position [455, 0]
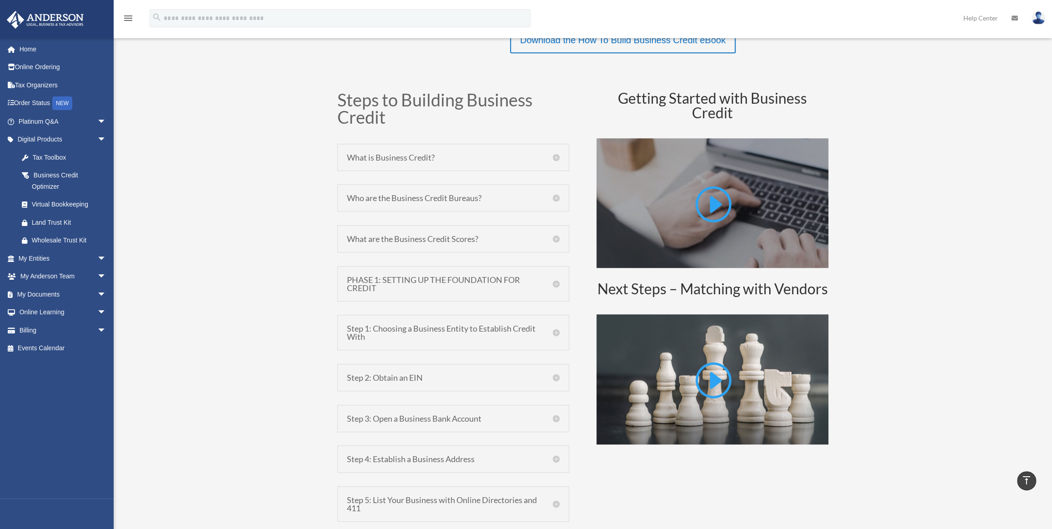
click at [559, 157] on h5 "What is Business Credit?" at bounding box center [453, 157] width 213 height 8
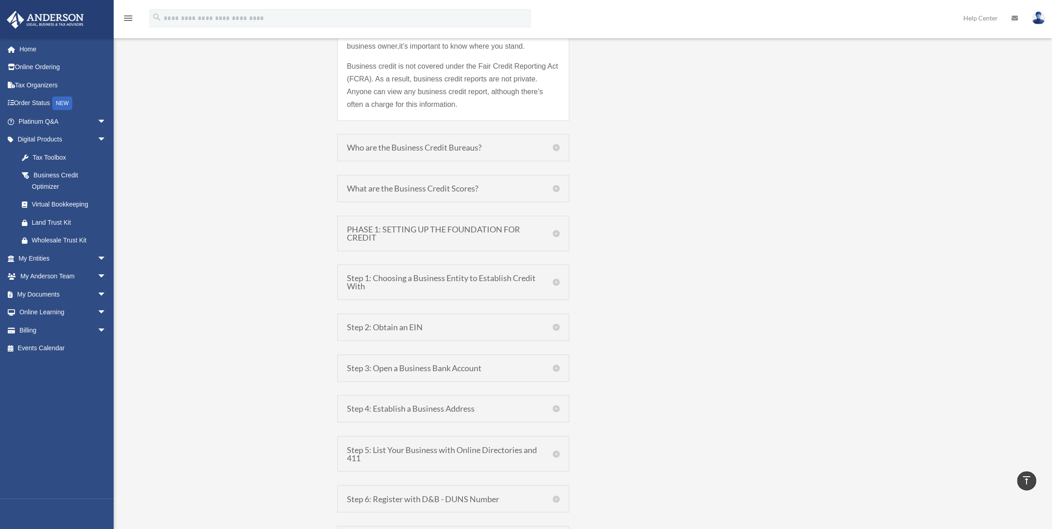
scroll to position [1033, 0]
click at [59, 202] on div "Virtual Bookkeeping" at bounding box center [70, 204] width 77 height 11
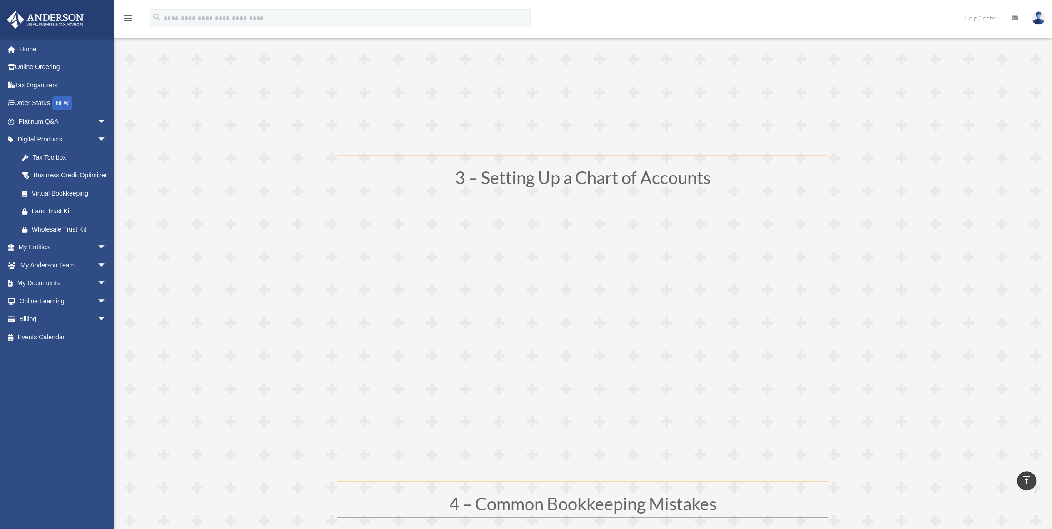
scroll to position [827, 0]
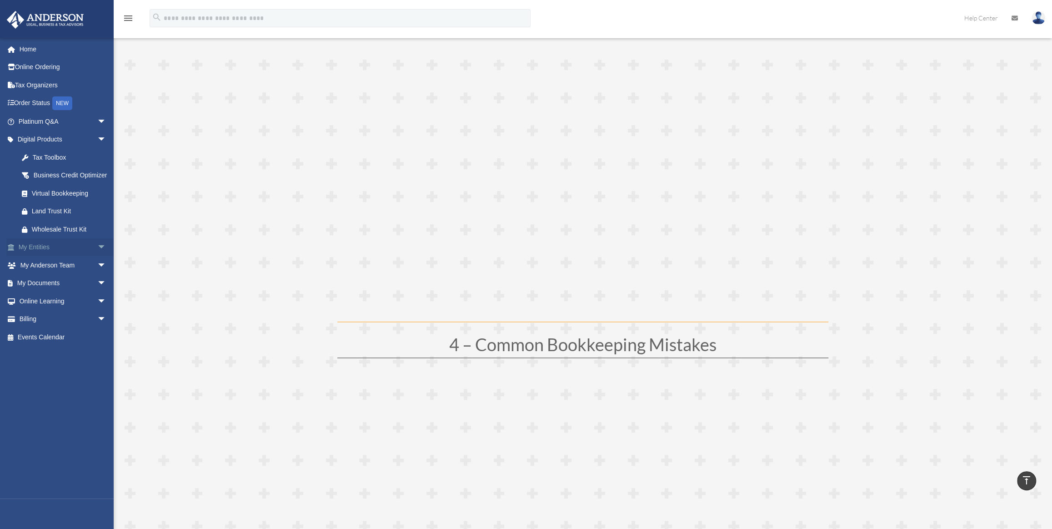
click at [104, 252] on span "arrow_drop_down" at bounding box center [106, 247] width 18 height 19
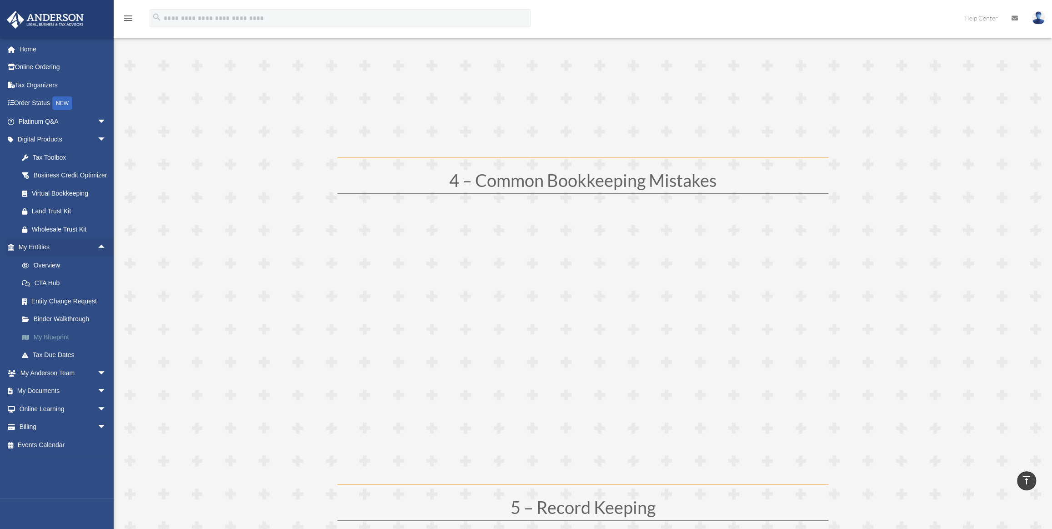
scroll to position [992, 0]
click at [58, 273] on link "Overview" at bounding box center [66, 265] width 107 height 18
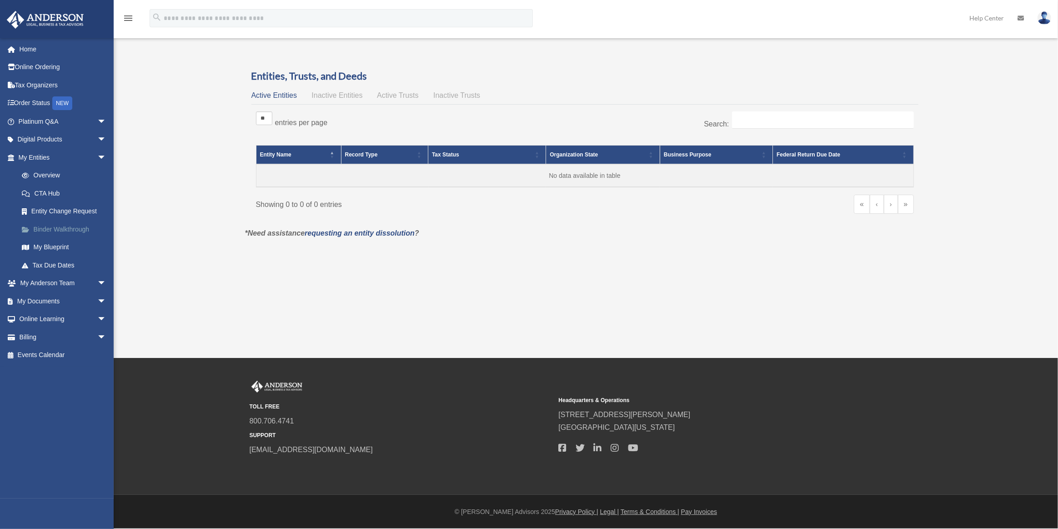
click at [47, 227] on link "Binder Walkthrough" at bounding box center [66, 229] width 107 height 18
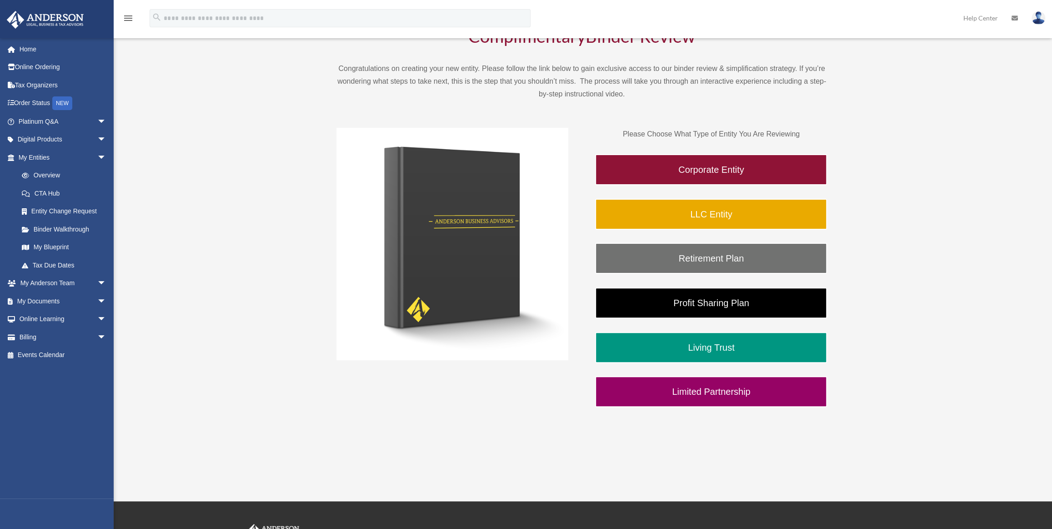
scroll to position [41, 0]
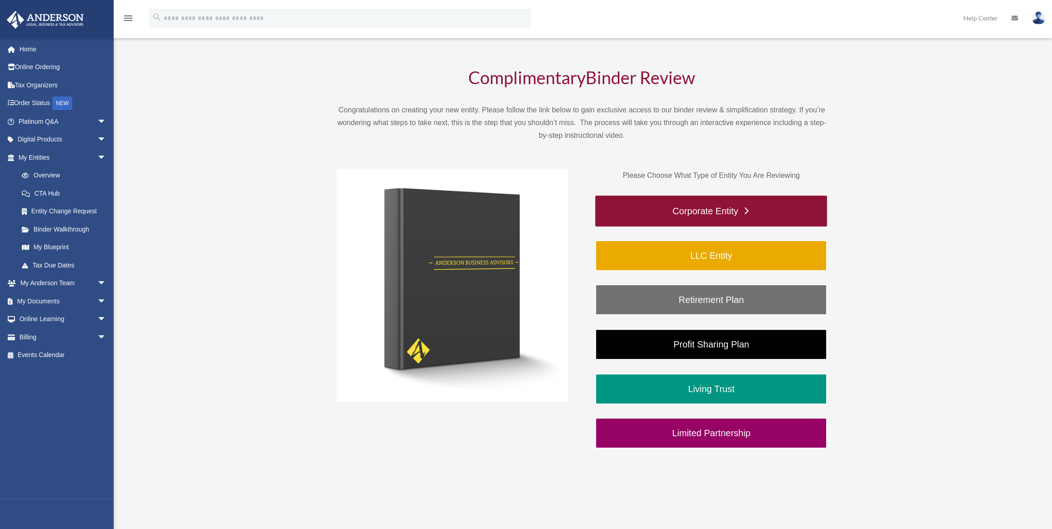
click at [725, 210] on link "Corporate Entity" at bounding box center [711, 211] width 232 height 31
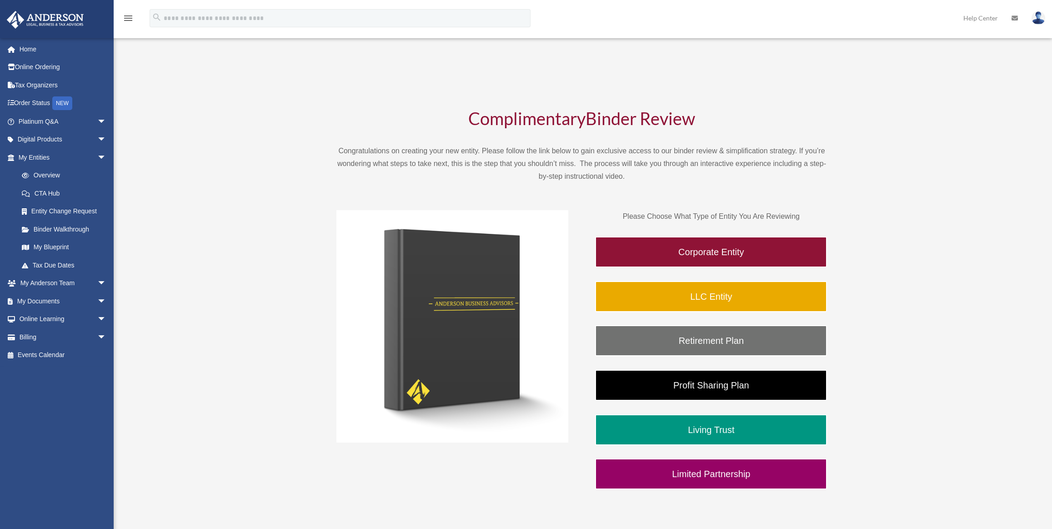
scroll to position [41, 0]
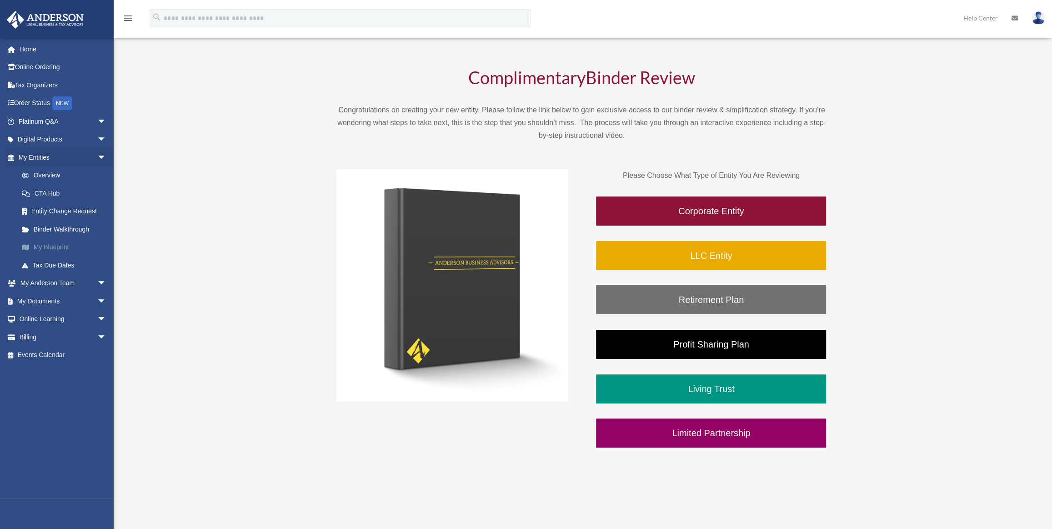
click at [46, 247] on link "My Blueprint" at bounding box center [66, 247] width 107 height 18
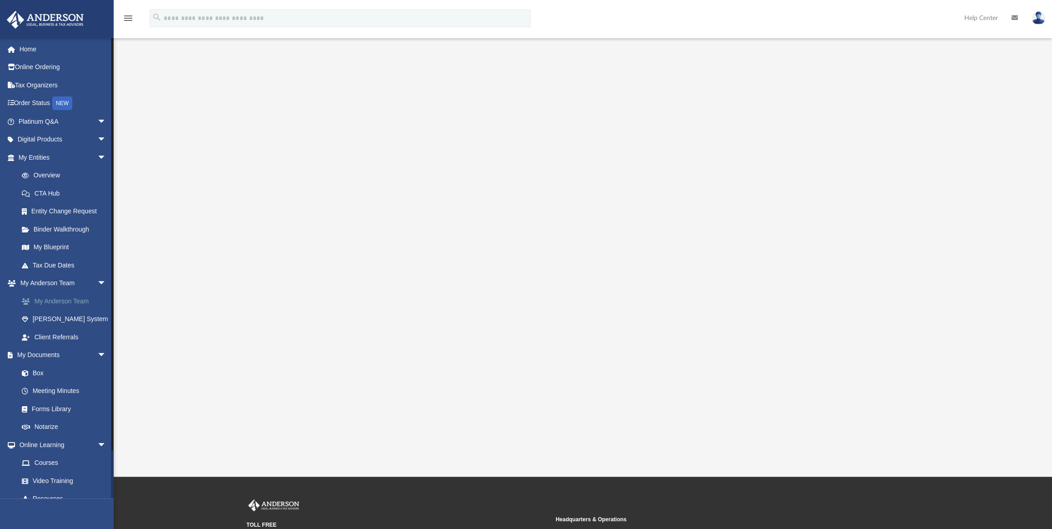
click at [85, 302] on link "My Anderson Team" at bounding box center [66, 301] width 107 height 18
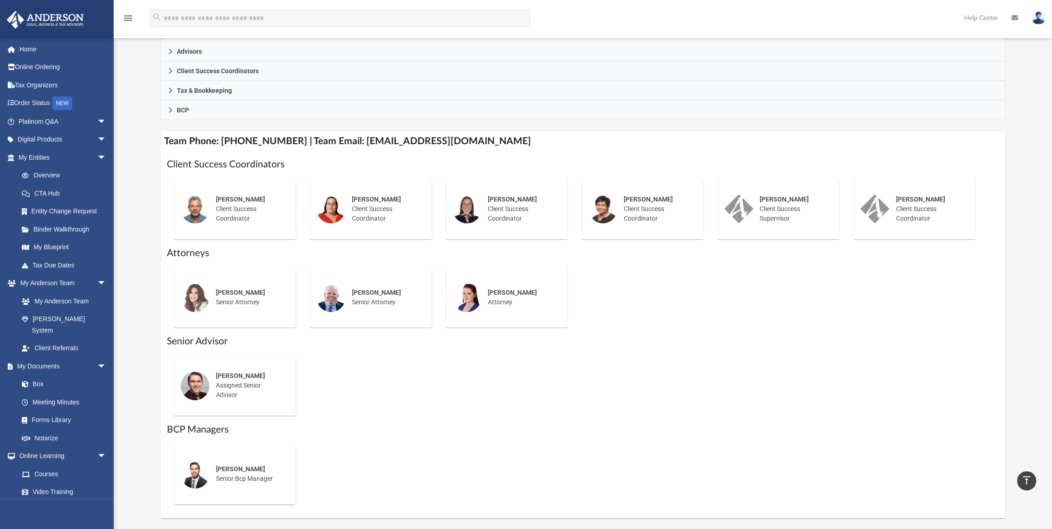
scroll to position [248, 0]
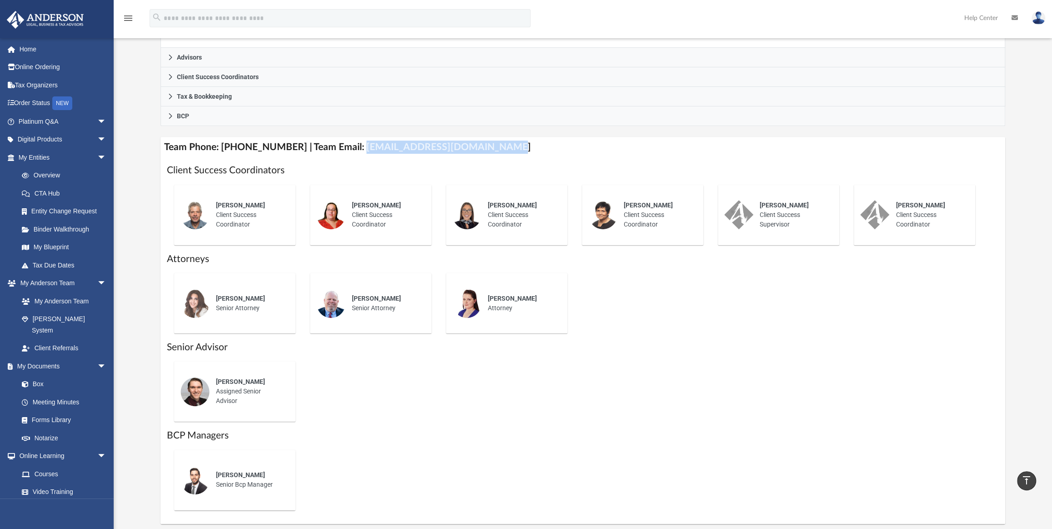
drag, startPoint x: 488, startPoint y: 132, endPoint x: 349, endPoint y: 136, distance: 138.3
click at [349, 137] on h4 "Team Phone: (725) 208-3133 | Team Email: myteam@andersonadvisors.com" at bounding box center [583, 147] width 845 height 20
click at [647, 385] on div "Josh Terry Assigned Senior Advisor" at bounding box center [583, 391] width 832 height 75
click at [36, 375] on link "Box" at bounding box center [66, 384] width 107 height 18
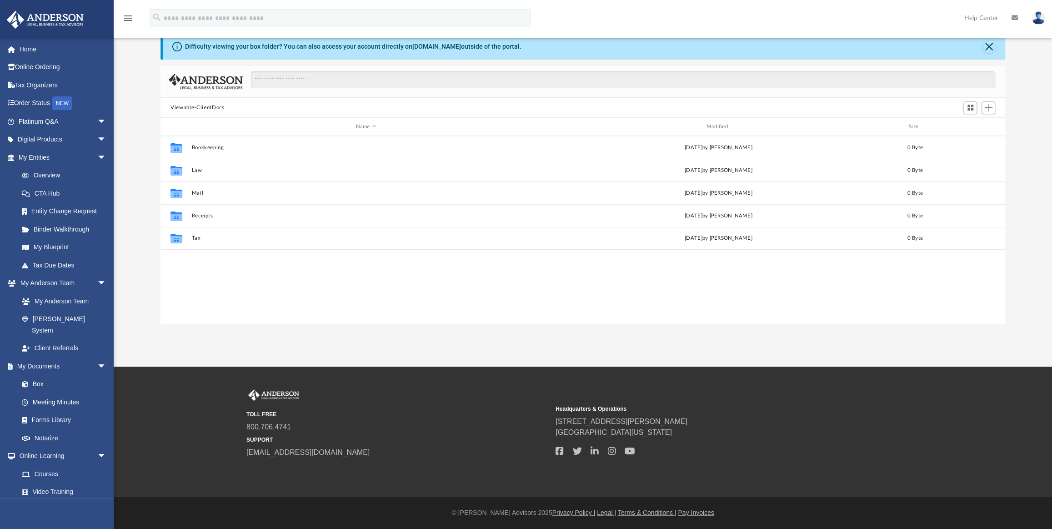
scroll to position [200, 838]
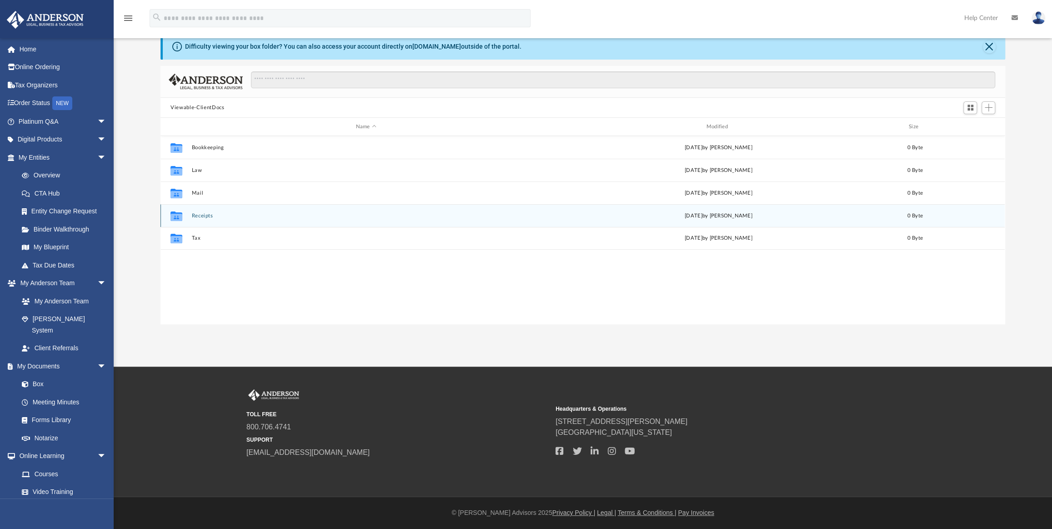
click at [200, 216] on button "Receipts" at bounding box center [366, 216] width 349 height 6
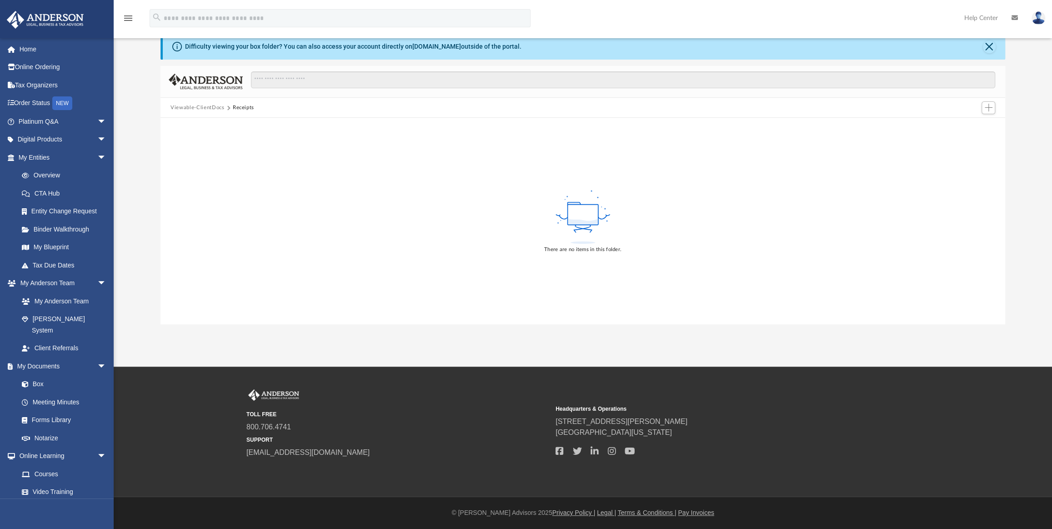
scroll to position [0, 0]
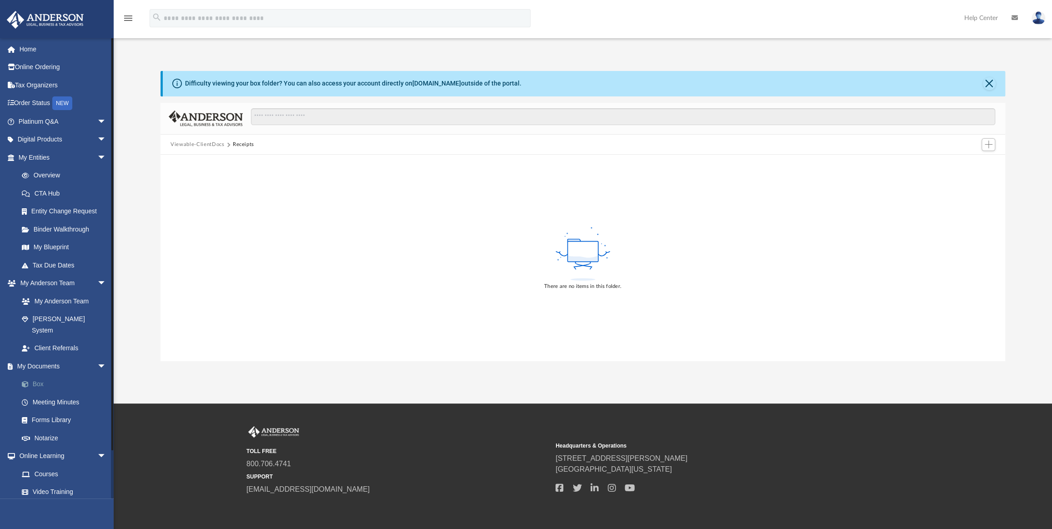
click at [41, 375] on link "Box" at bounding box center [66, 384] width 107 height 18
click at [204, 141] on button "Viewable-ClientDocs" at bounding box center [198, 145] width 54 height 8
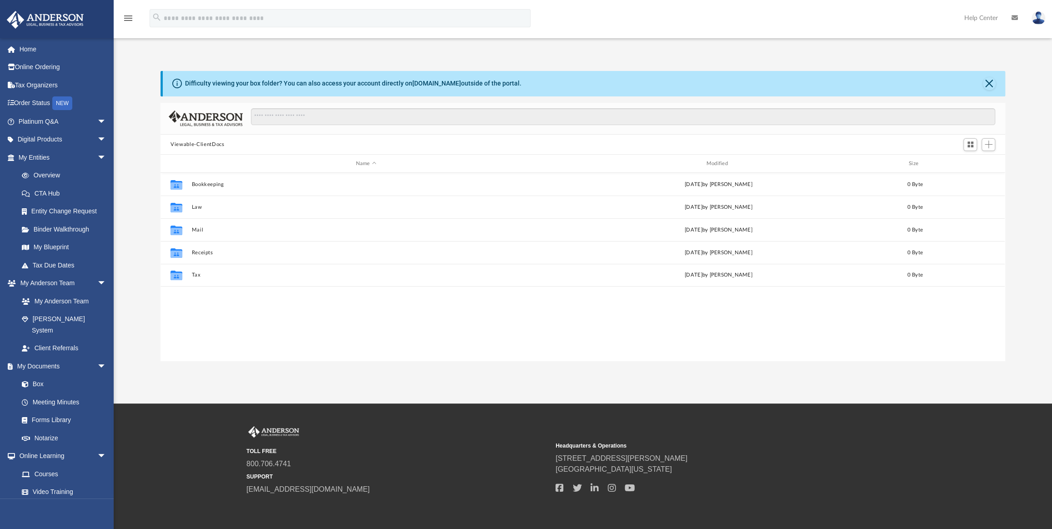
scroll to position [200, 838]
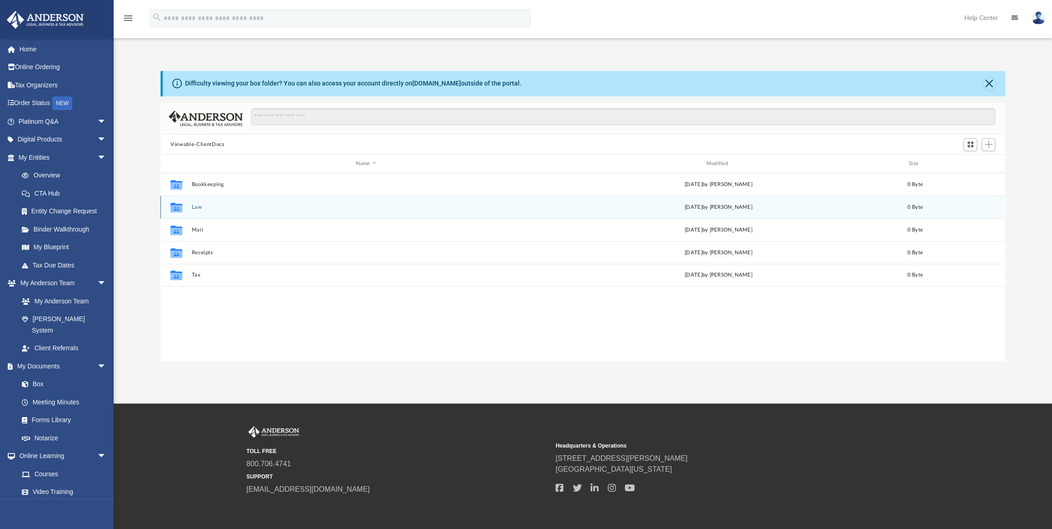
click at [196, 207] on button "Law" at bounding box center [366, 207] width 349 height 6
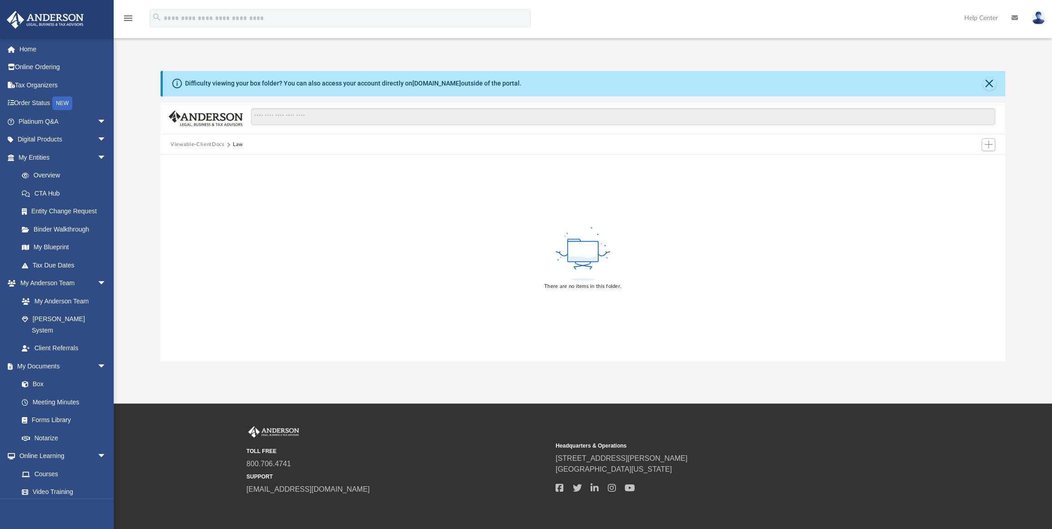
click at [216, 145] on button "Viewable-ClientDocs" at bounding box center [198, 145] width 54 height 8
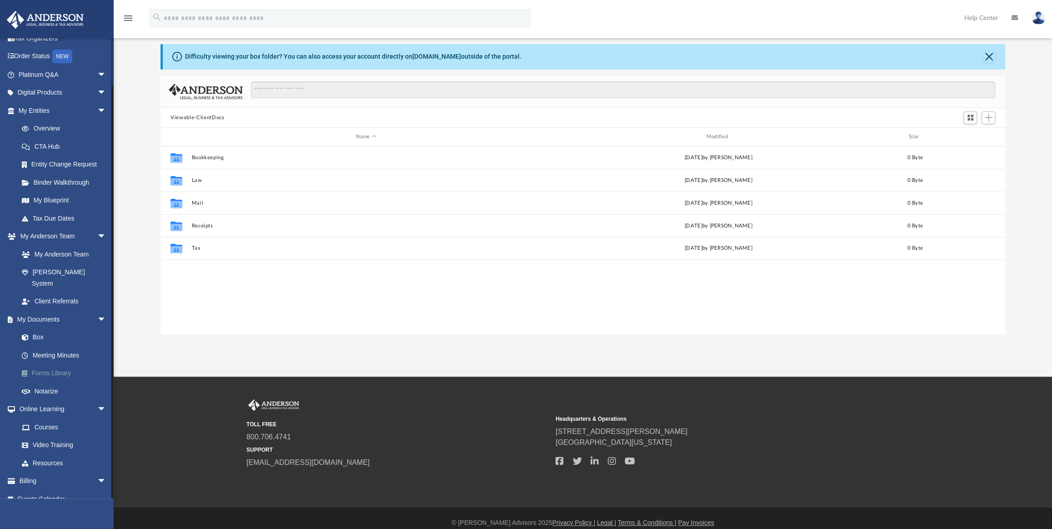
scroll to position [37, 0]
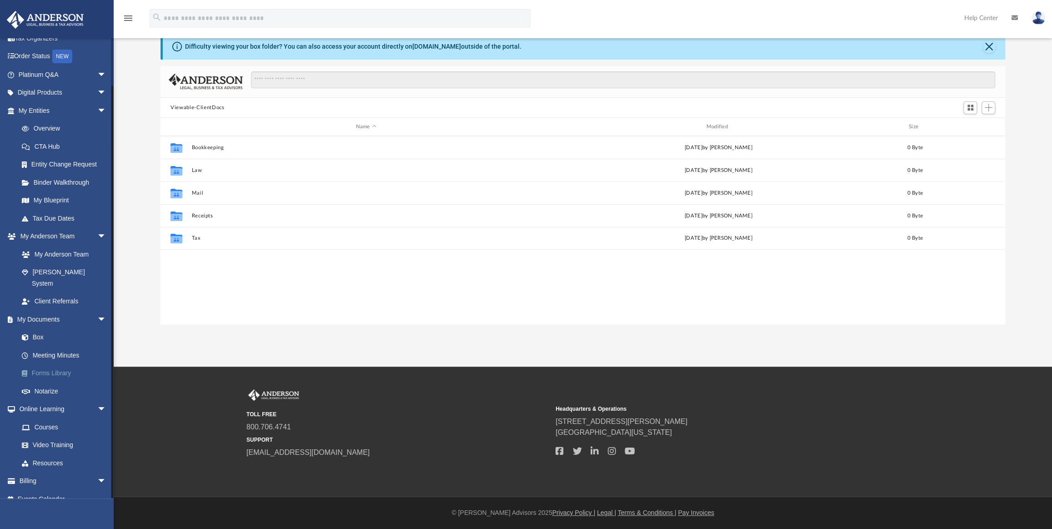
click at [62, 364] on link "Forms Library" at bounding box center [66, 373] width 107 height 18
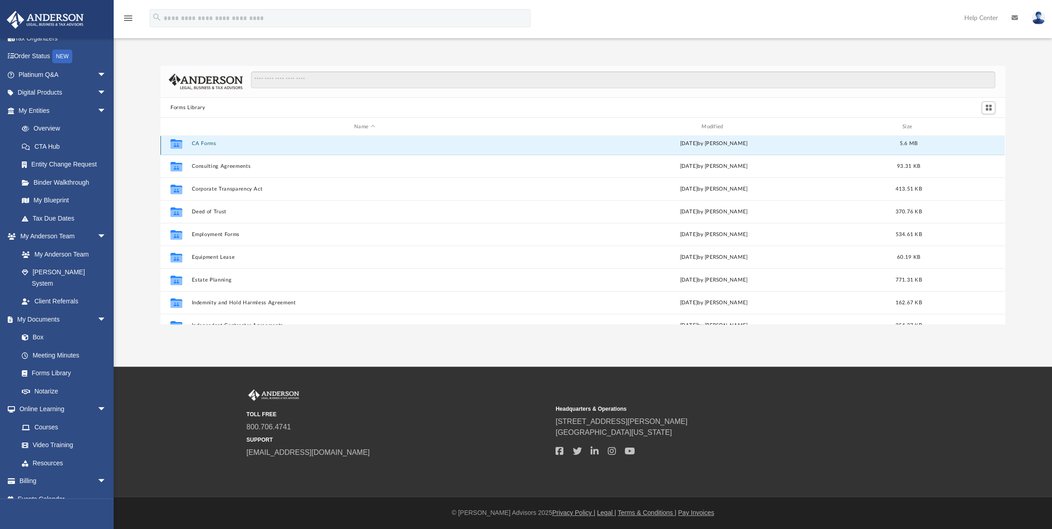
scroll to position [159, 0]
click at [203, 145] on button "CA Forms" at bounding box center [365, 148] width 346 height 6
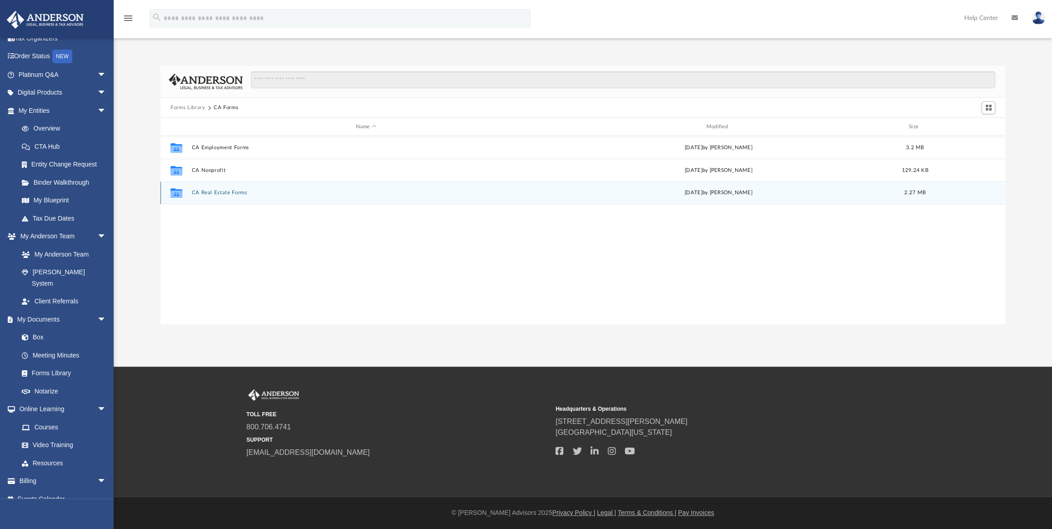
click at [206, 194] on button "CA Real Estate Forms" at bounding box center [366, 193] width 349 height 6
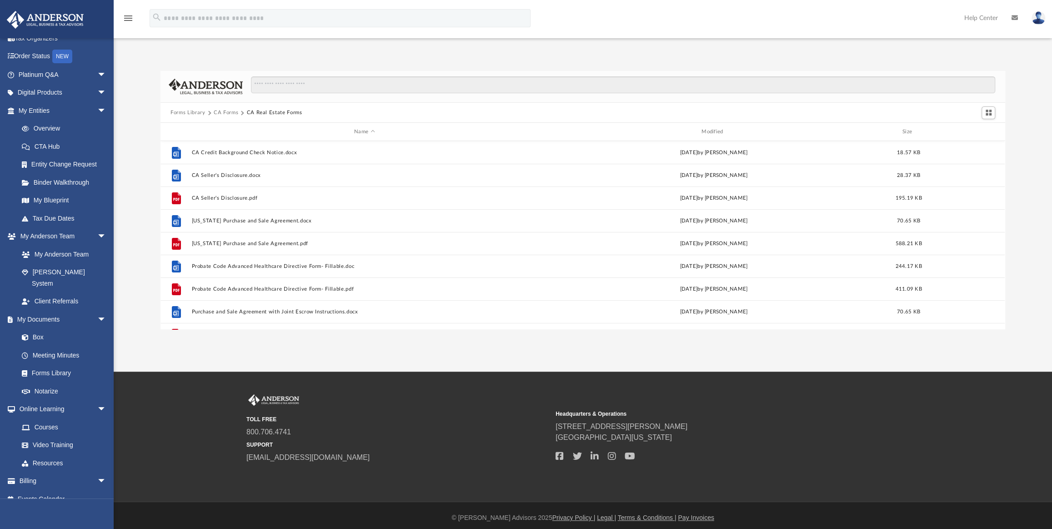
click at [218, 112] on button "CA Forms" at bounding box center [226, 113] width 25 height 8
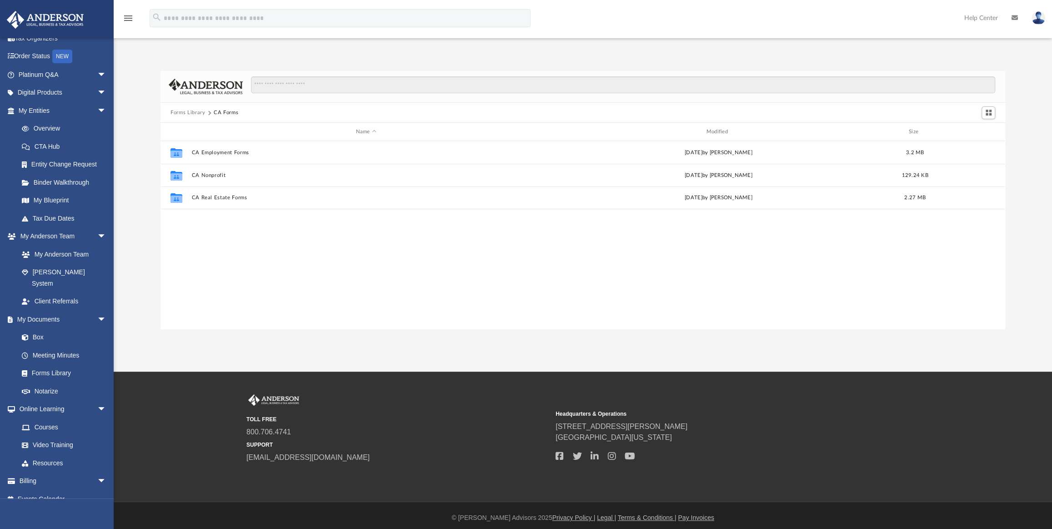
scroll to position [5, 0]
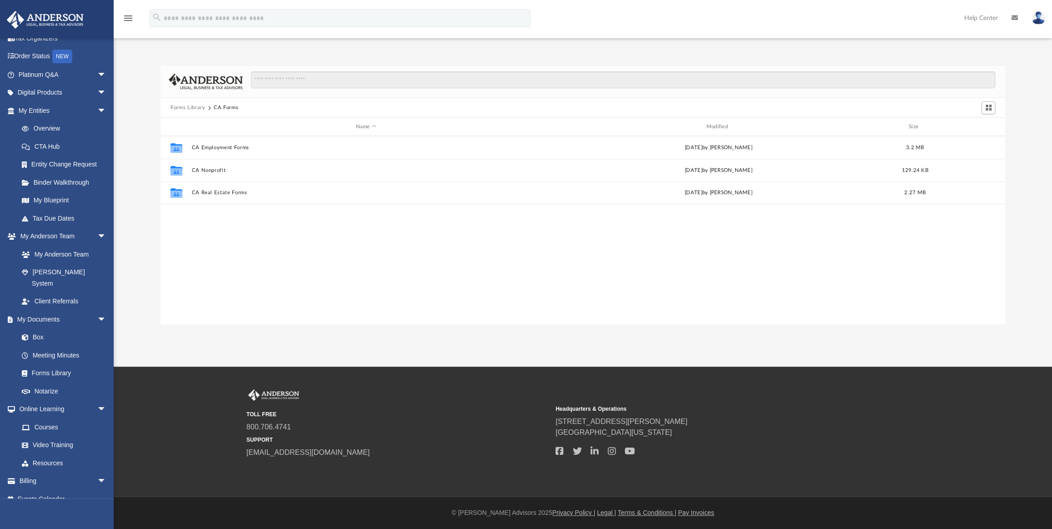
click at [192, 107] on button "Forms Library" at bounding box center [188, 108] width 35 height 8
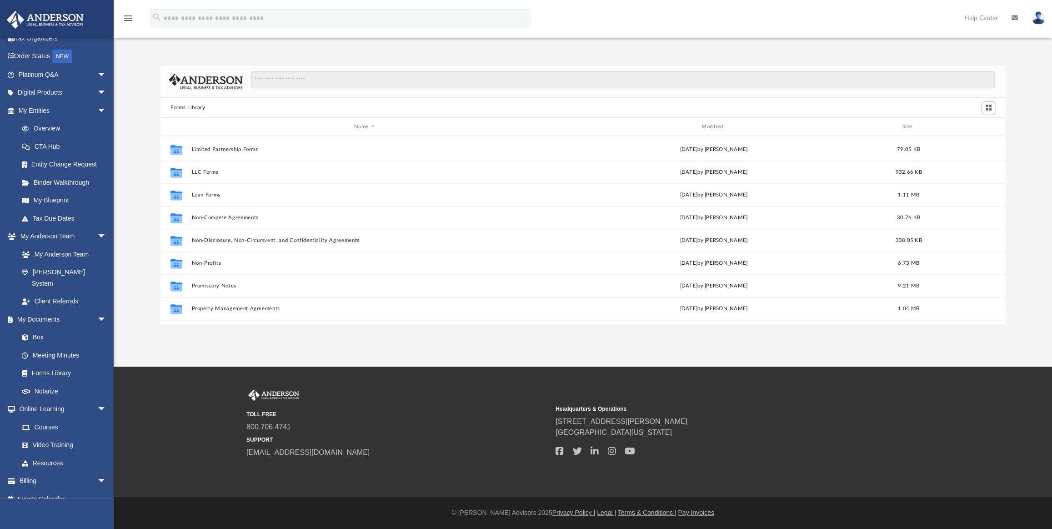
scroll to position [413, 0]
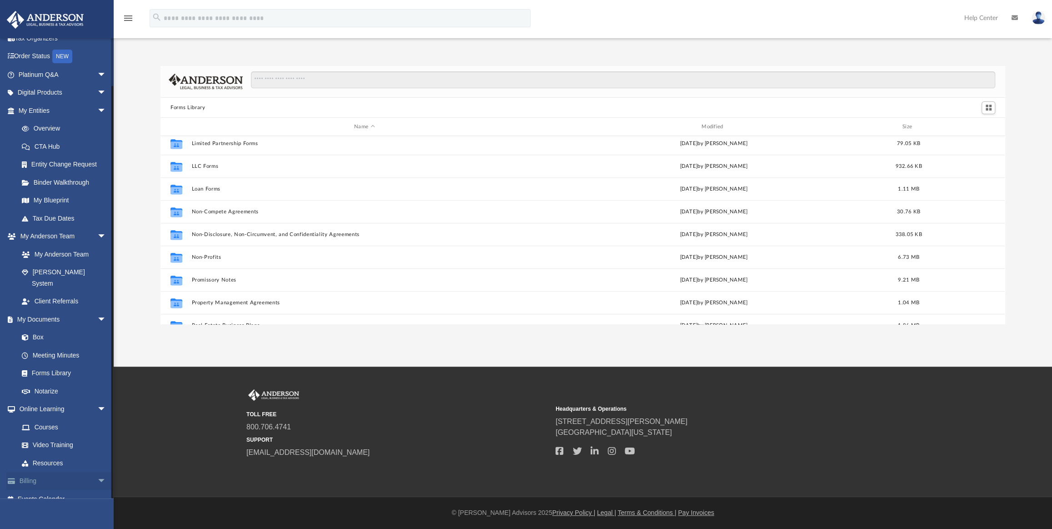
click at [97, 472] on span "arrow_drop_down" at bounding box center [106, 481] width 18 height 19
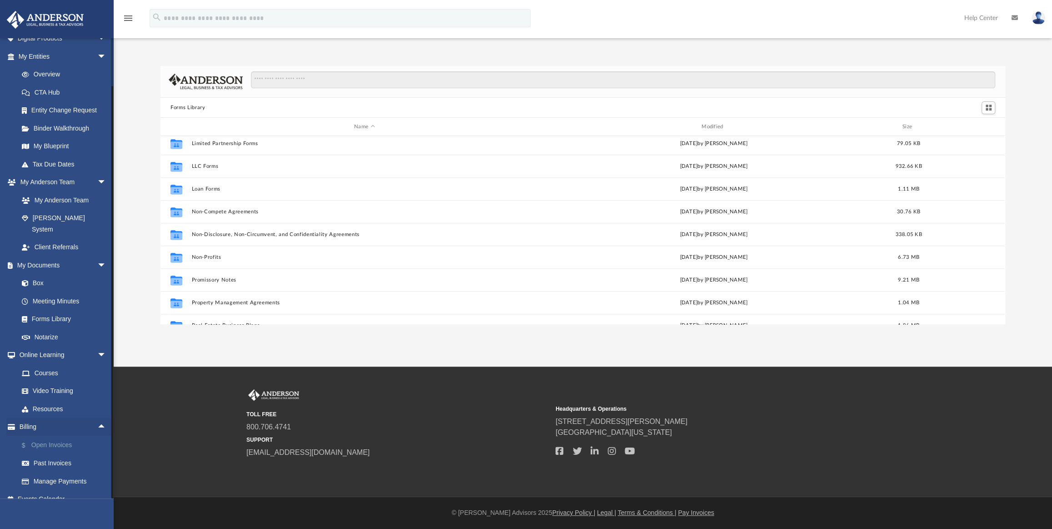
click at [61, 436] on link "$ Open Invoices" at bounding box center [66, 445] width 107 height 19
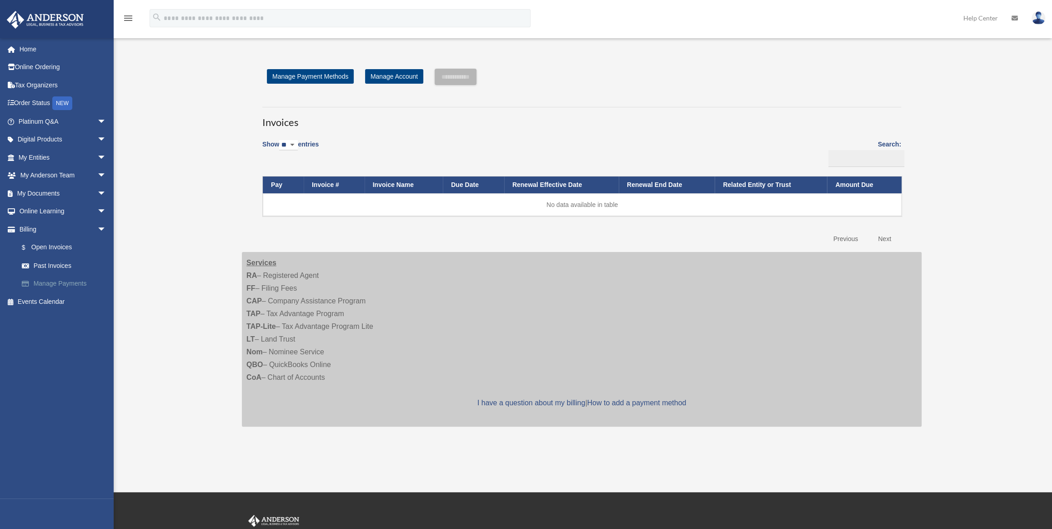
click at [62, 282] on link "Manage Payments" at bounding box center [66, 284] width 107 height 18
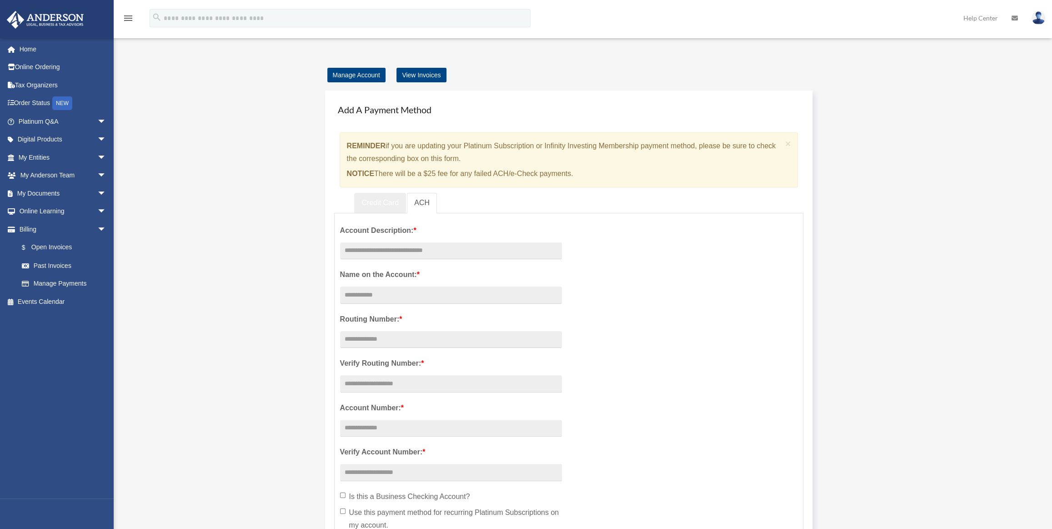
click at [380, 201] on link "Credit Card" at bounding box center [380, 203] width 52 height 20
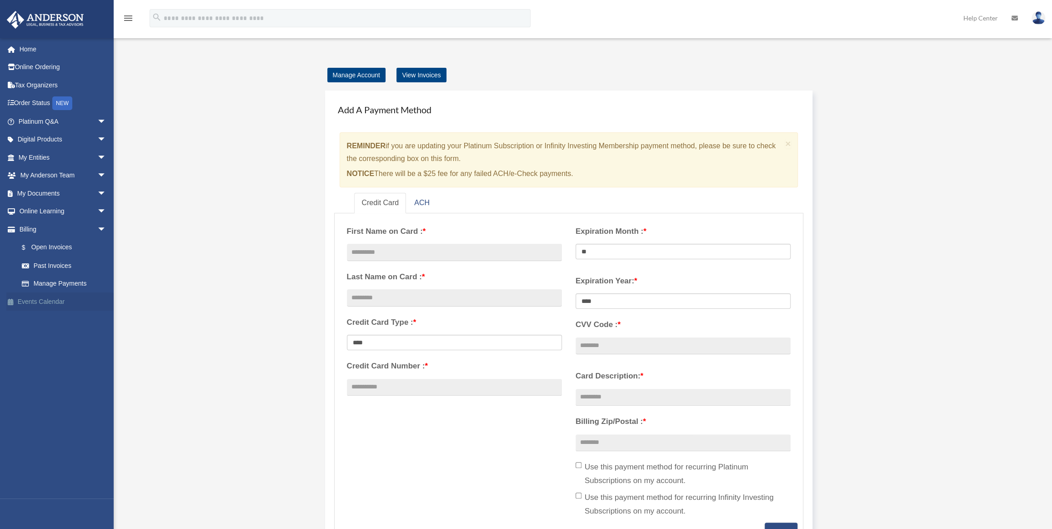
click at [50, 301] on link "Events Calendar" at bounding box center [63, 301] width 114 height 18
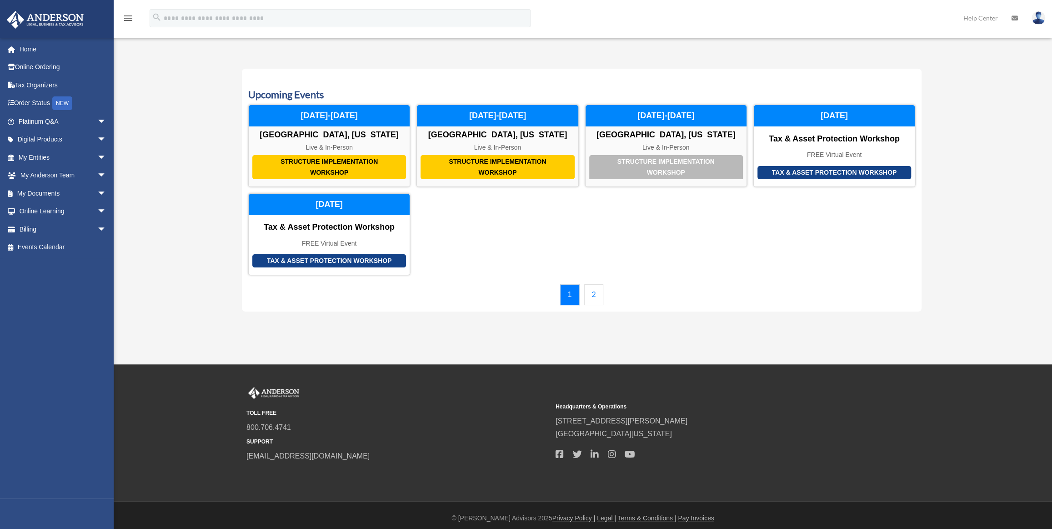
click at [594, 297] on link "2" at bounding box center [594, 294] width 20 height 21
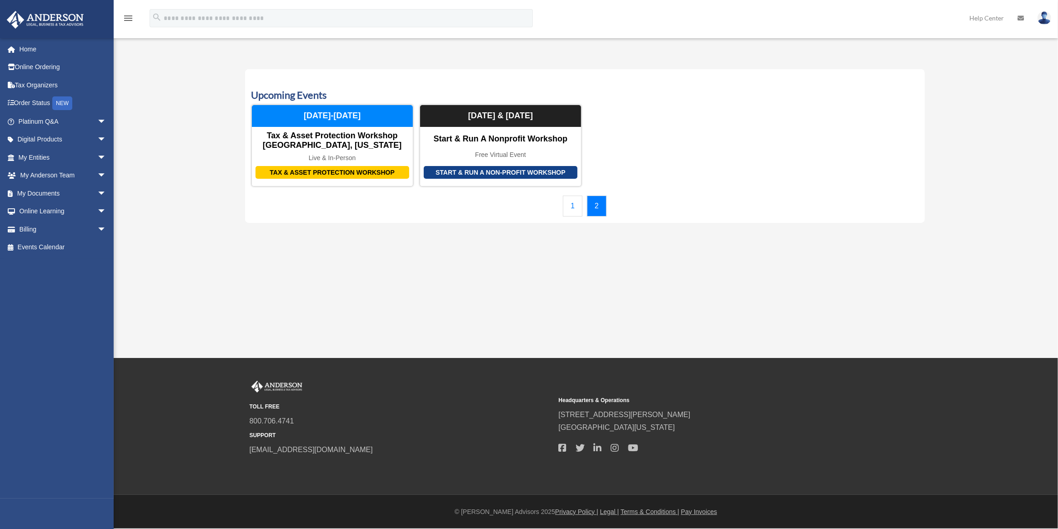
click at [573, 209] on link "1" at bounding box center [573, 206] width 20 height 21
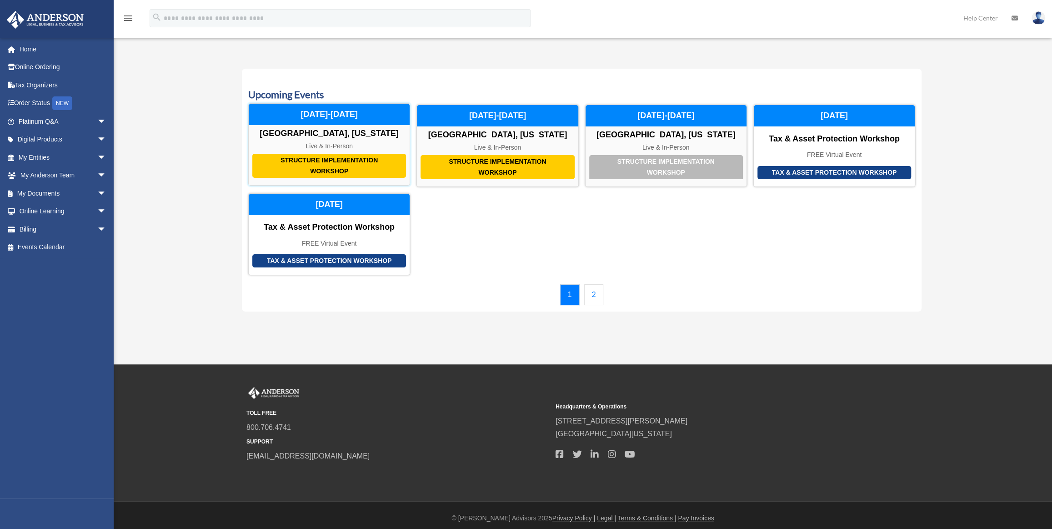
click at [361, 164] on div "Structure Implementation Workshop" at bounding box center [329, 166] width 154 height 24
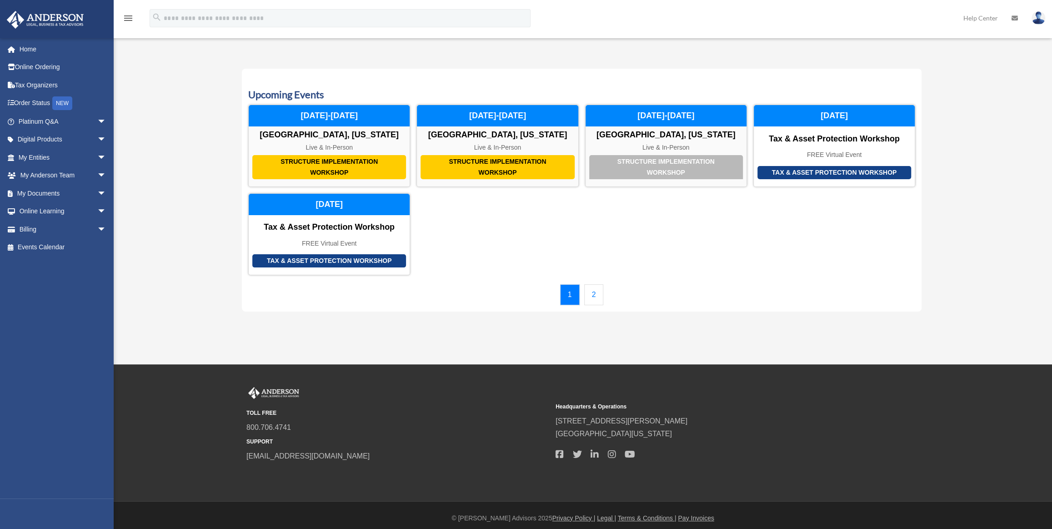
click at [591, 299] on link "2" at bounding box center [594, 294] width 20 height 21
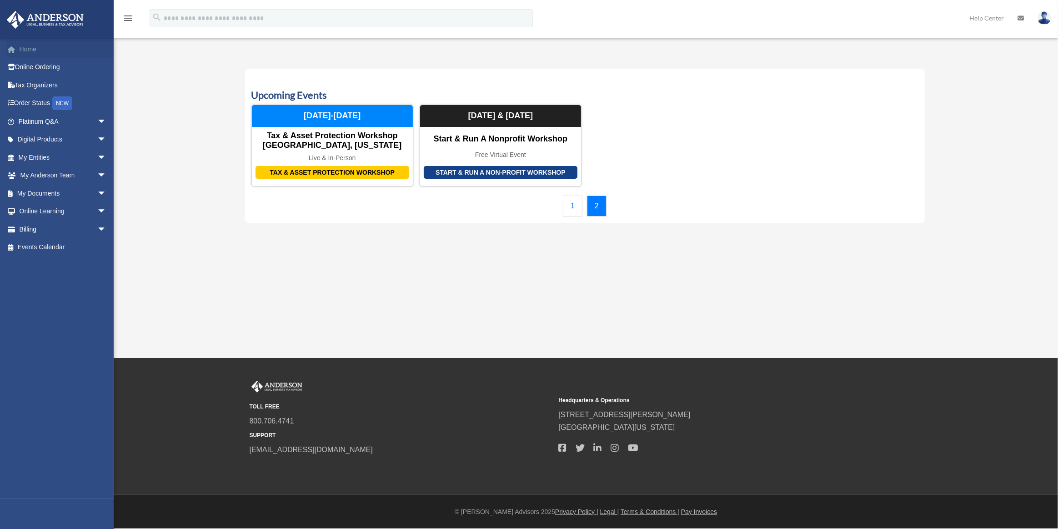
click at [29, 48] on link "Home" at bounding box center [63, 49] width 114 height 18
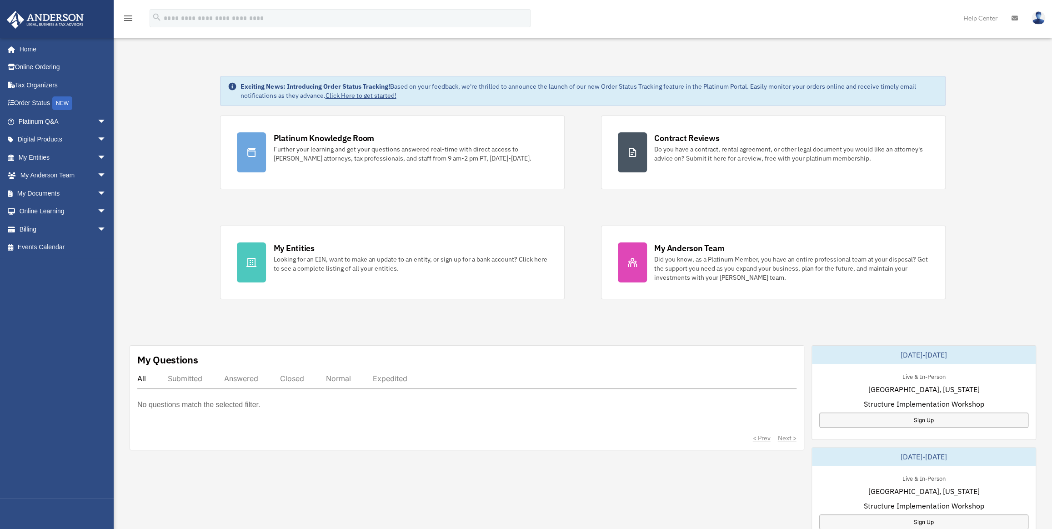
click at [1046, 20] on link at bounding box center [1038, 18] width 27 height 40
click at [206, 50] on div "Dashboard ocsunsets26@gmail.com Sign Out ocsunsets26@gmail.com Home Online Orde…" at bounding box center [526, 456] width 1052 height 828
click at [1036, 16] on img at bounding box center [1039, 17] width 14 height 13
click at [868, 83] on link "Logout" at bounding box center [902, 79] width 91 height 19
